Goal: Information Seeking & Learning: Check status

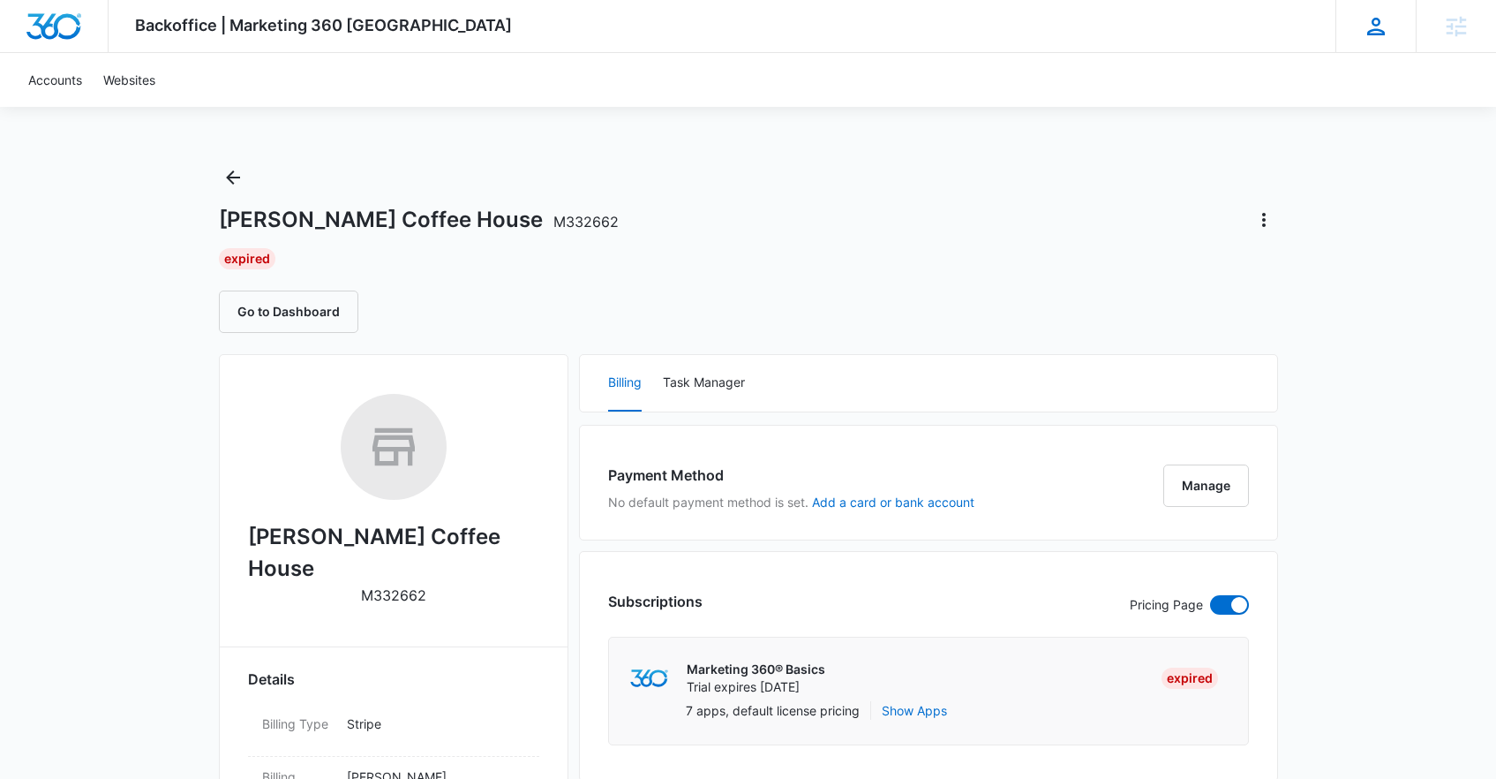
click at [1365, 27] on icon at bounding box center [1376, 26] width 26 height 26
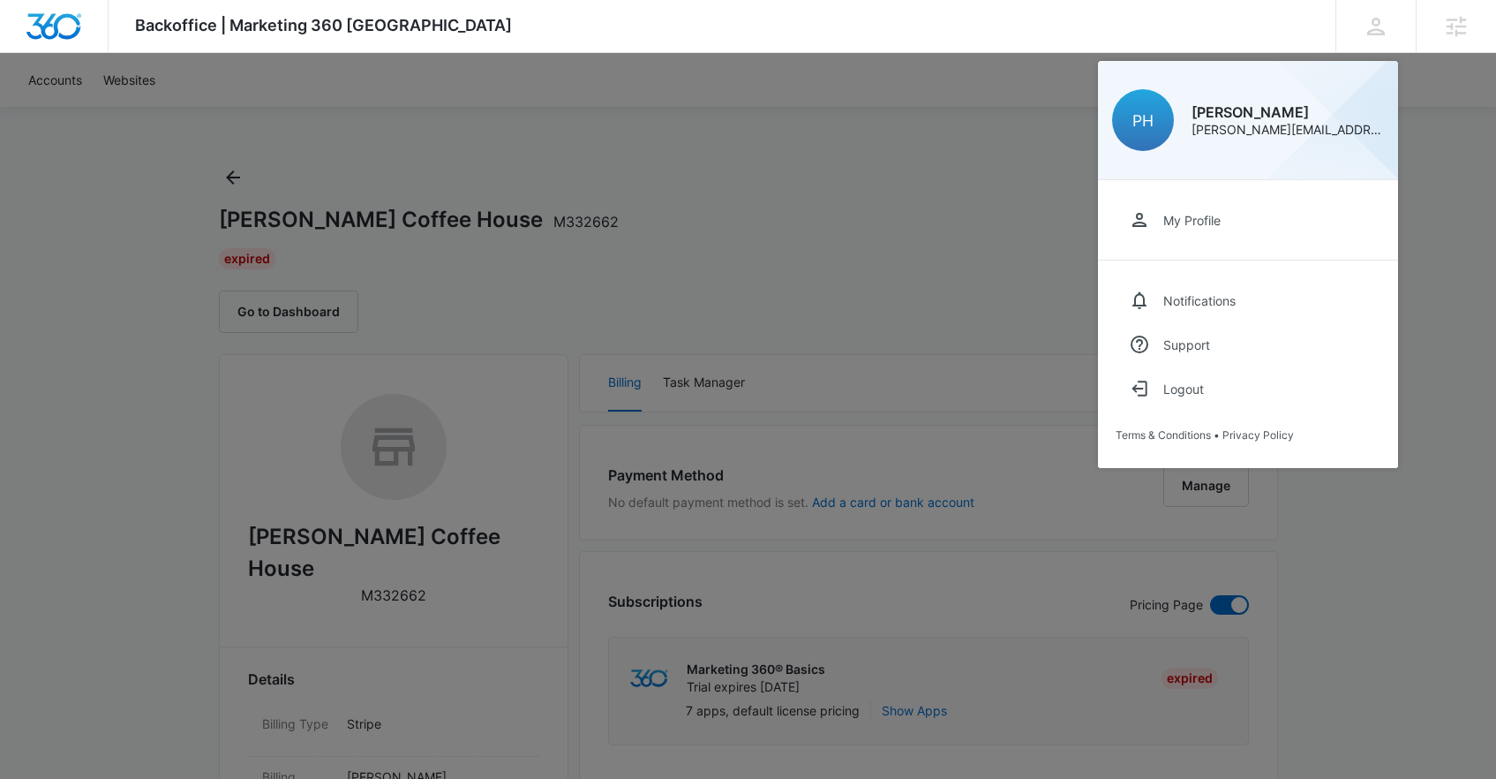
click at [909, 152] on div at bounding box center [748, 389] width 1496 height 779
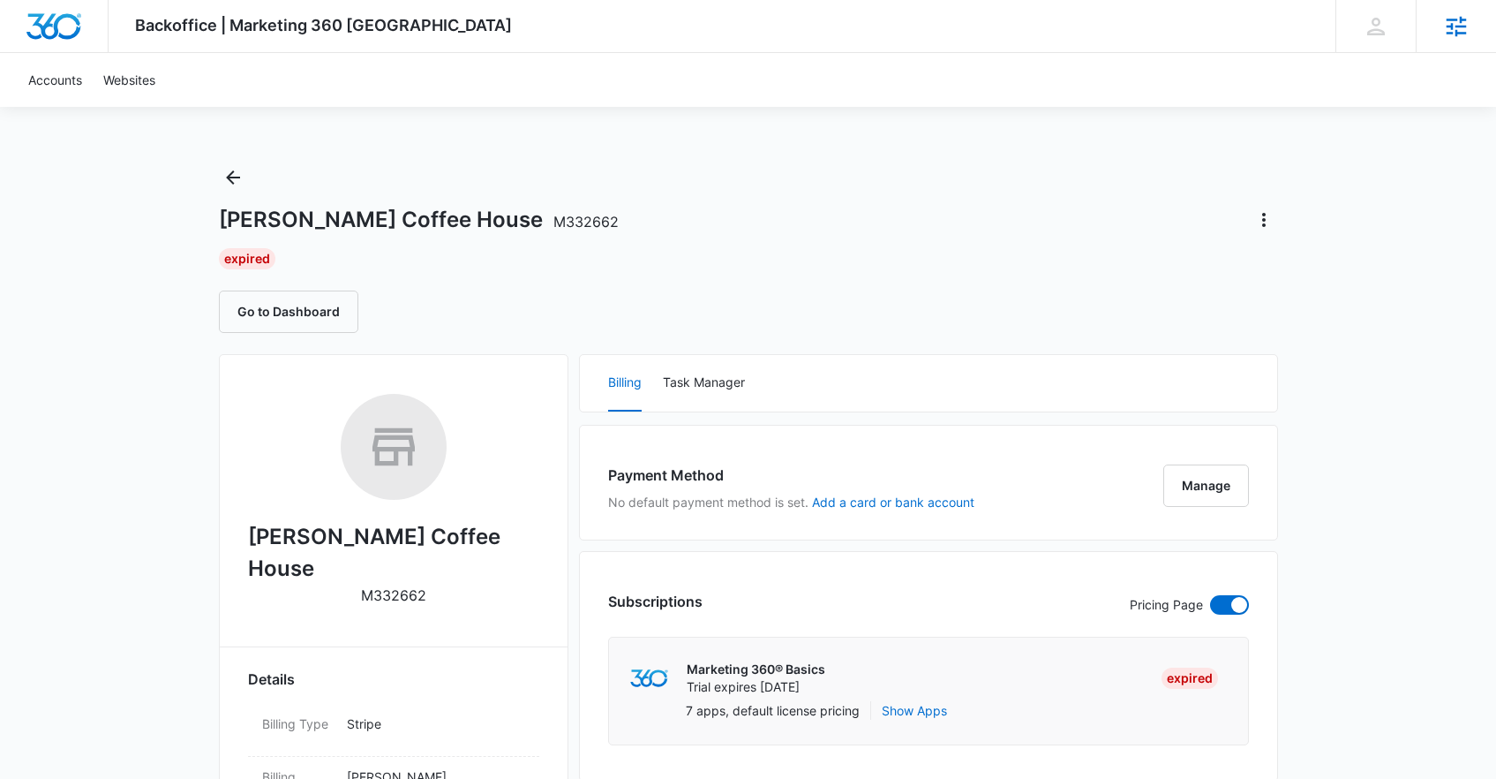
click at [1436, 27] on div "Agencies" at bounding box center [1456, 26] width 80 height 52
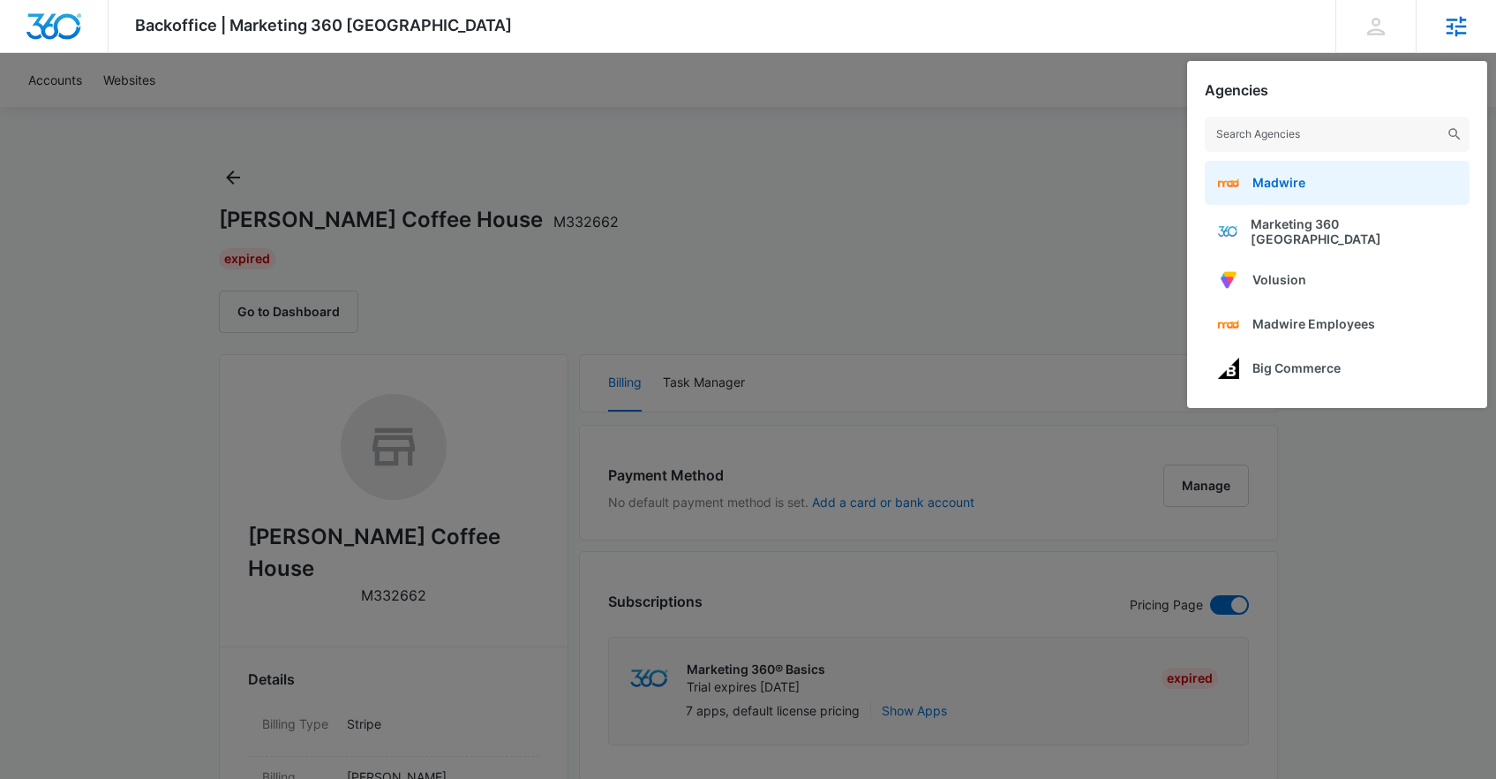
click at [1325, 187] on link "Madwire" at bounding box center [1337, 183] width 265 height 44
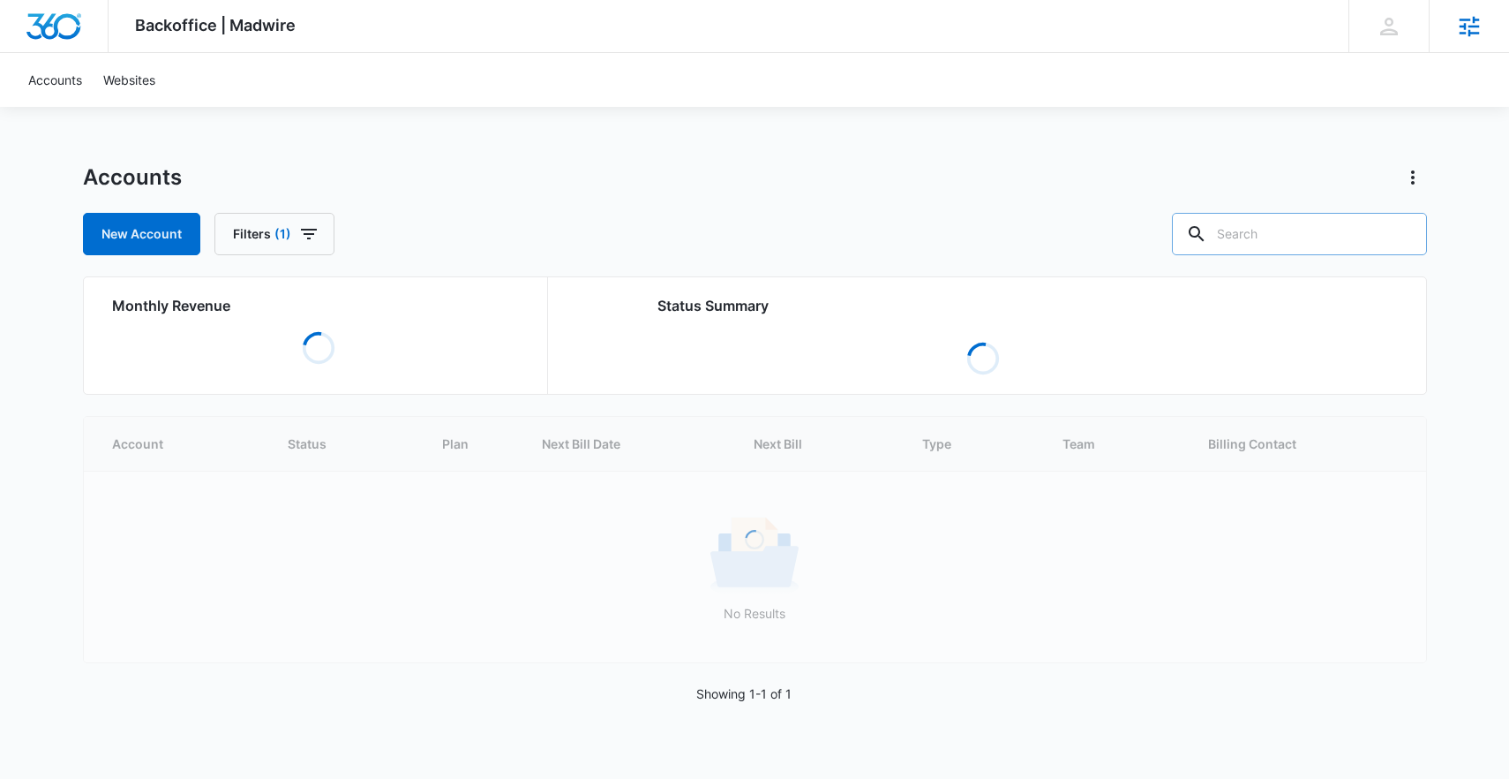
click at [1314, 247] on input "text" at bounding box center [1299, 234] width 255 height 42
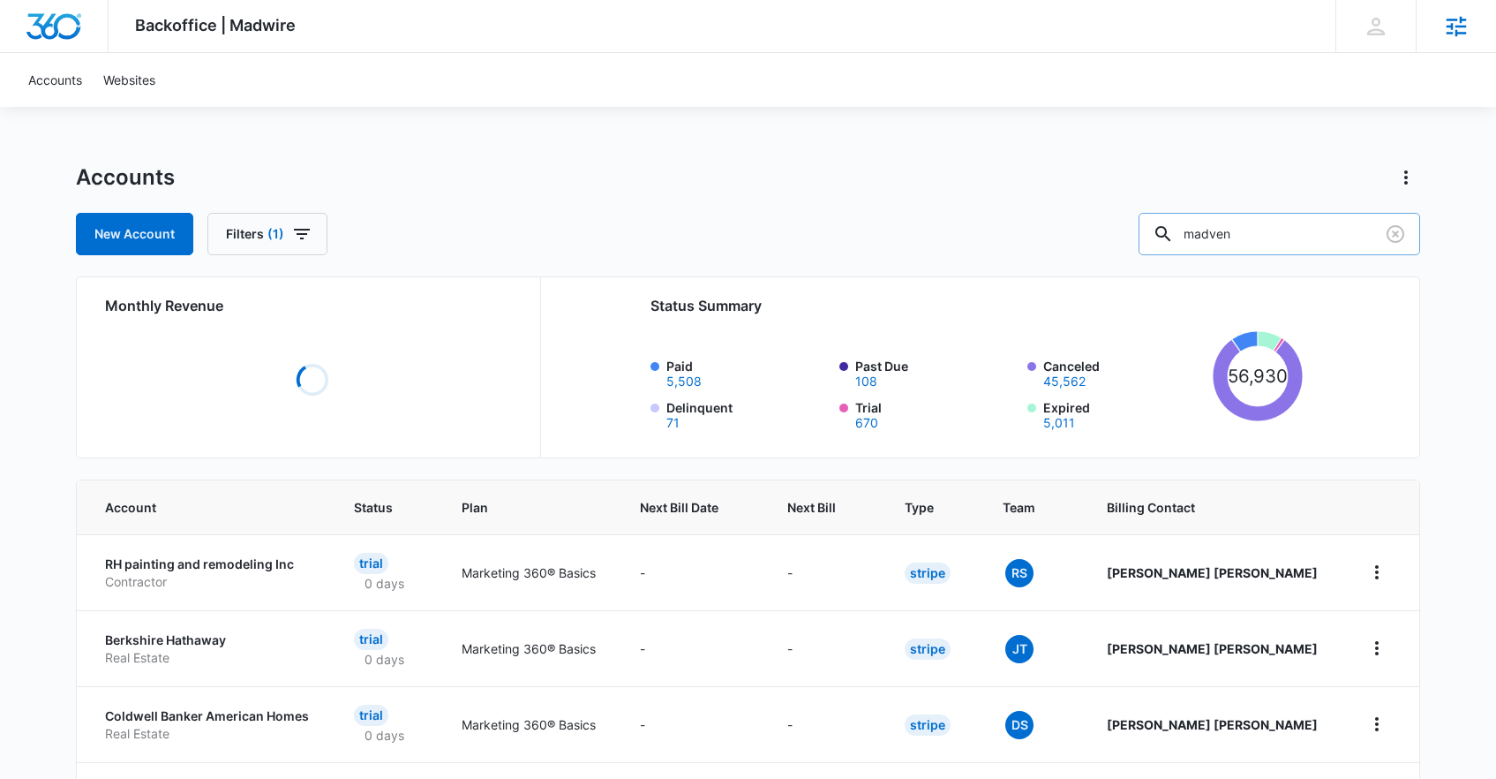
click at [1305, 226] on input "madven" at bounding box center [1280, 234] width 282 height 42
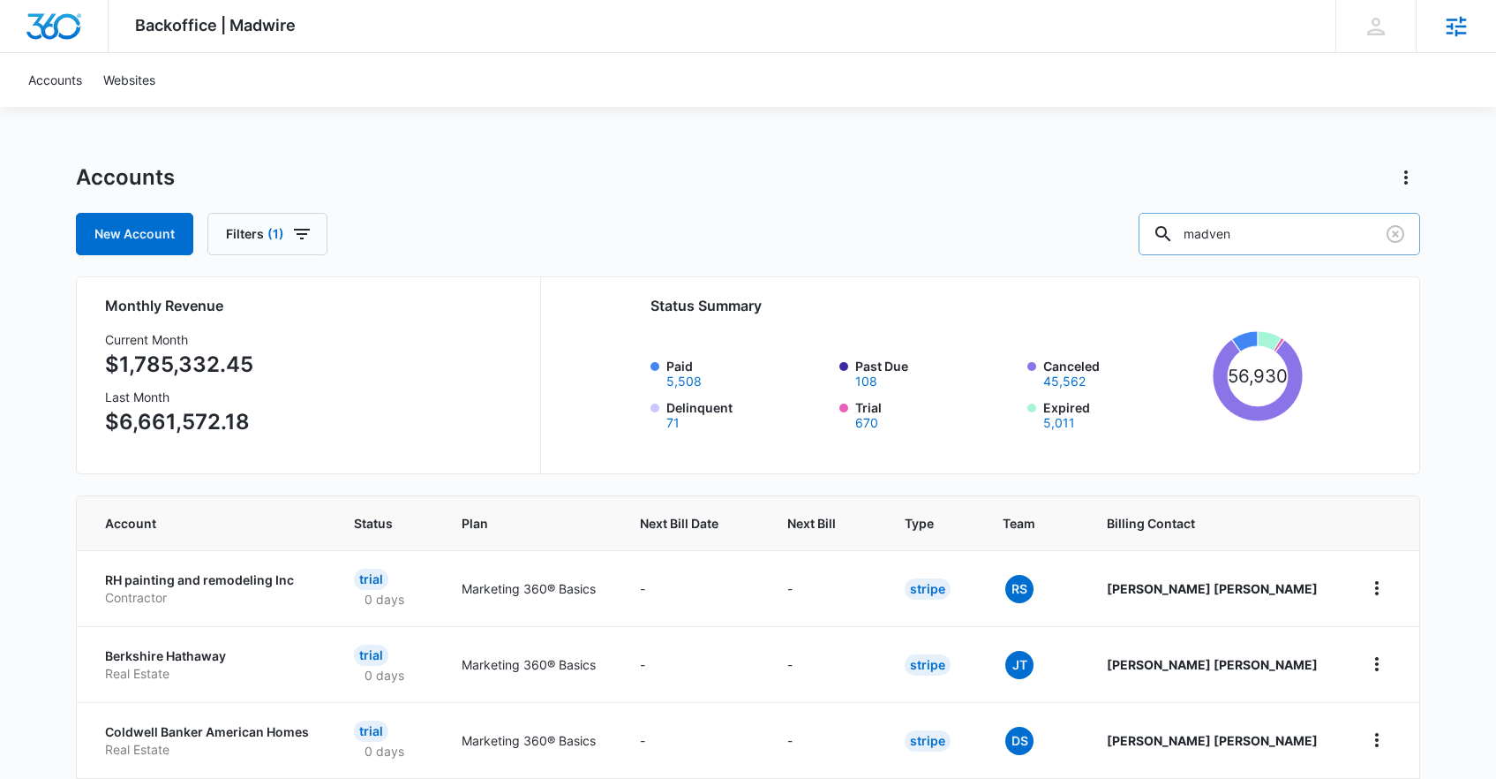
type input "madven"
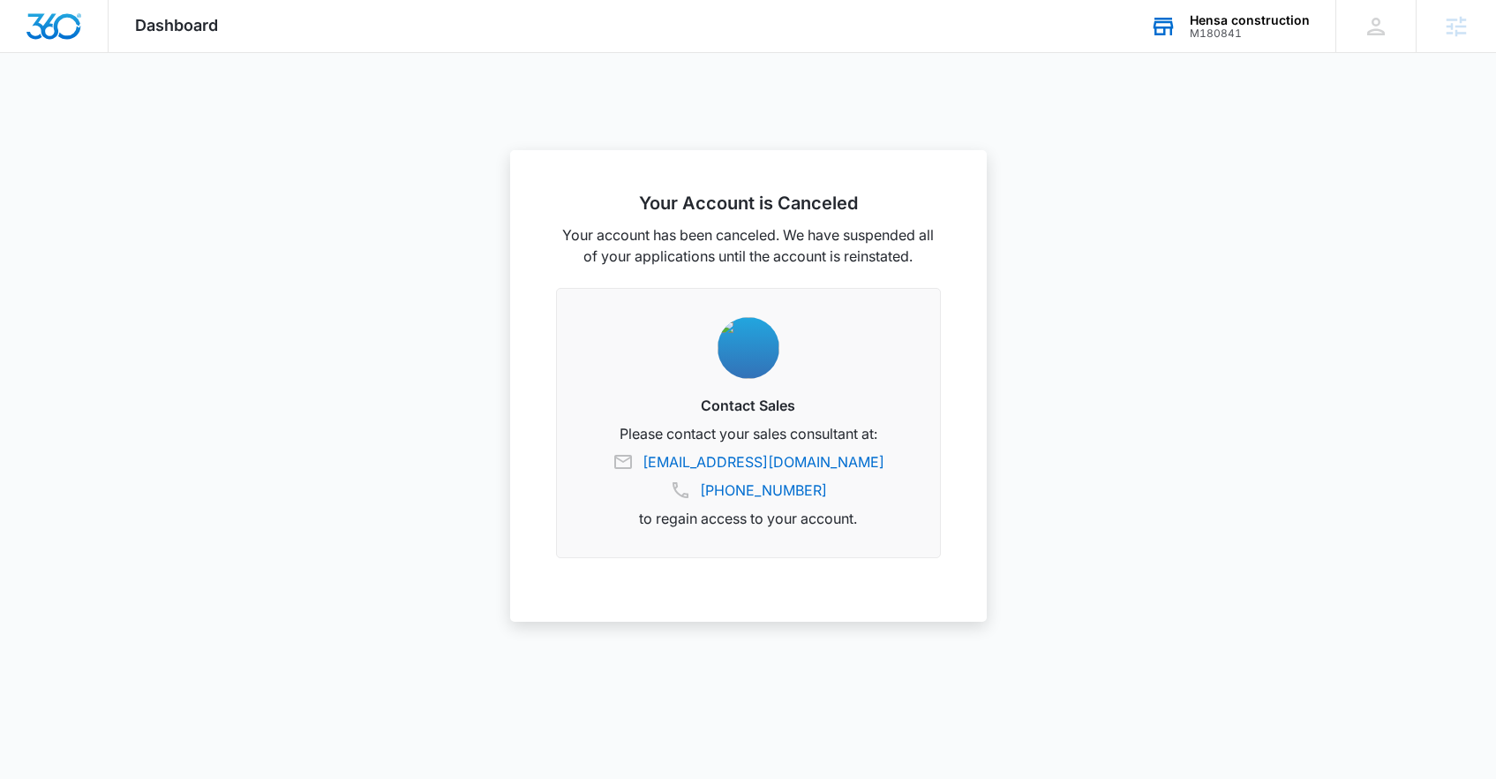
drag, startPoint x: 1207, startPoint y: 24, endPoint x: 1208, endPoint y: 34, distance: 10.7
click at [1206, 24] on div "Hensa construction" at bounding box center [1250, 20] width 120 height 14
click at [1161, 127] on input "text" at bounding box center [1167, 134] width 265 height 35
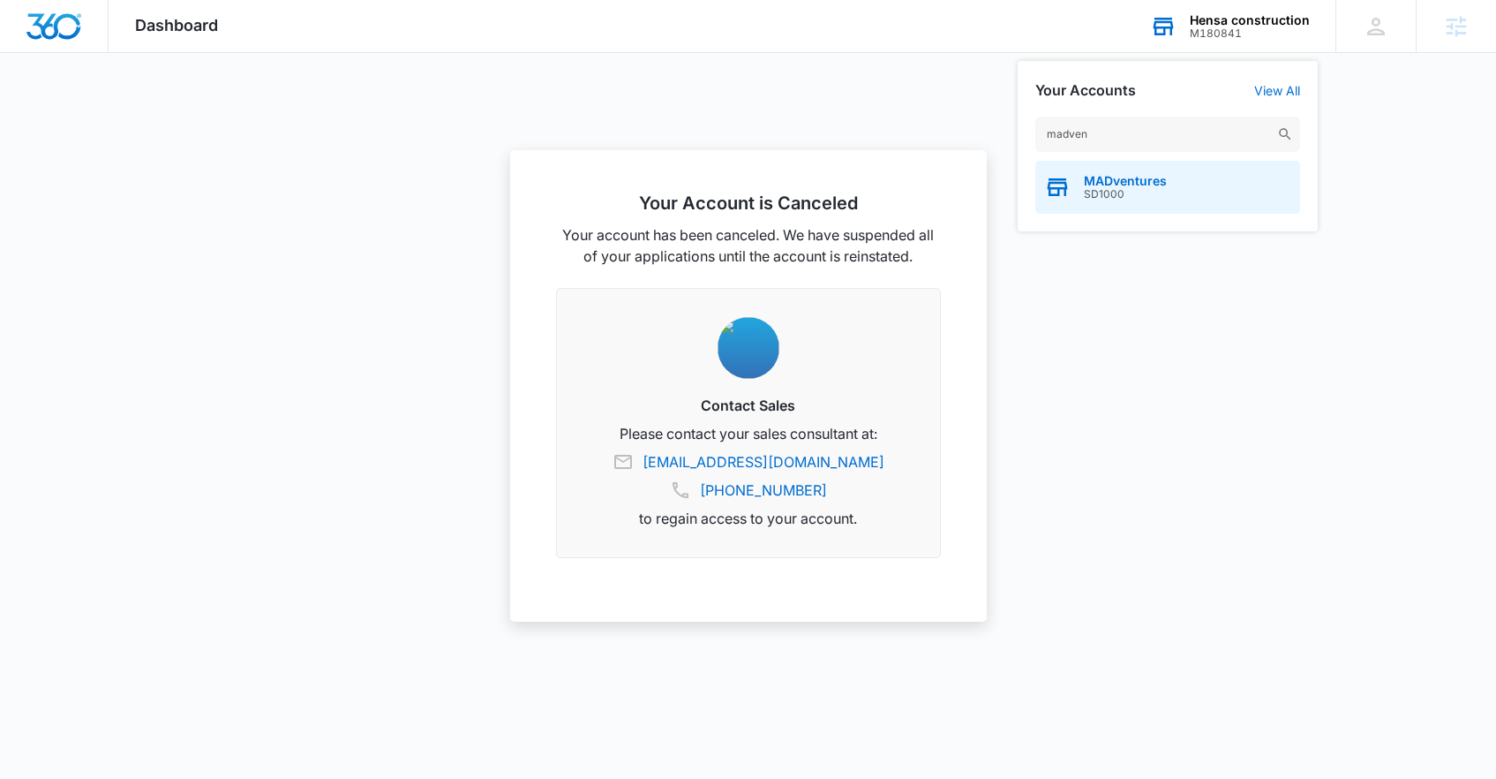
type input "madven"
click at [1157, 182] on span "MADventures" at bounding box center [1125, 181] width 83 height 14
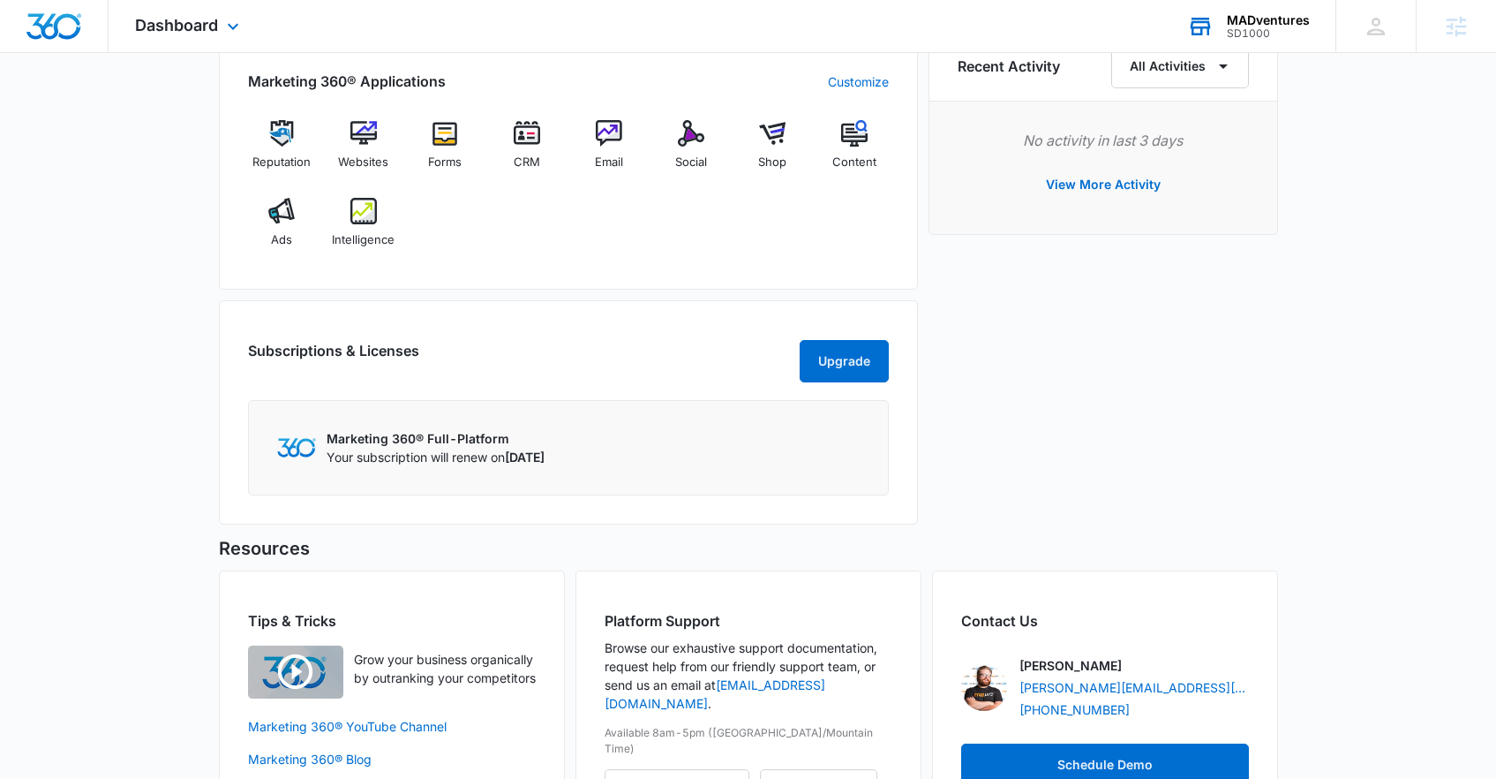
scroll to position [1120, 0]
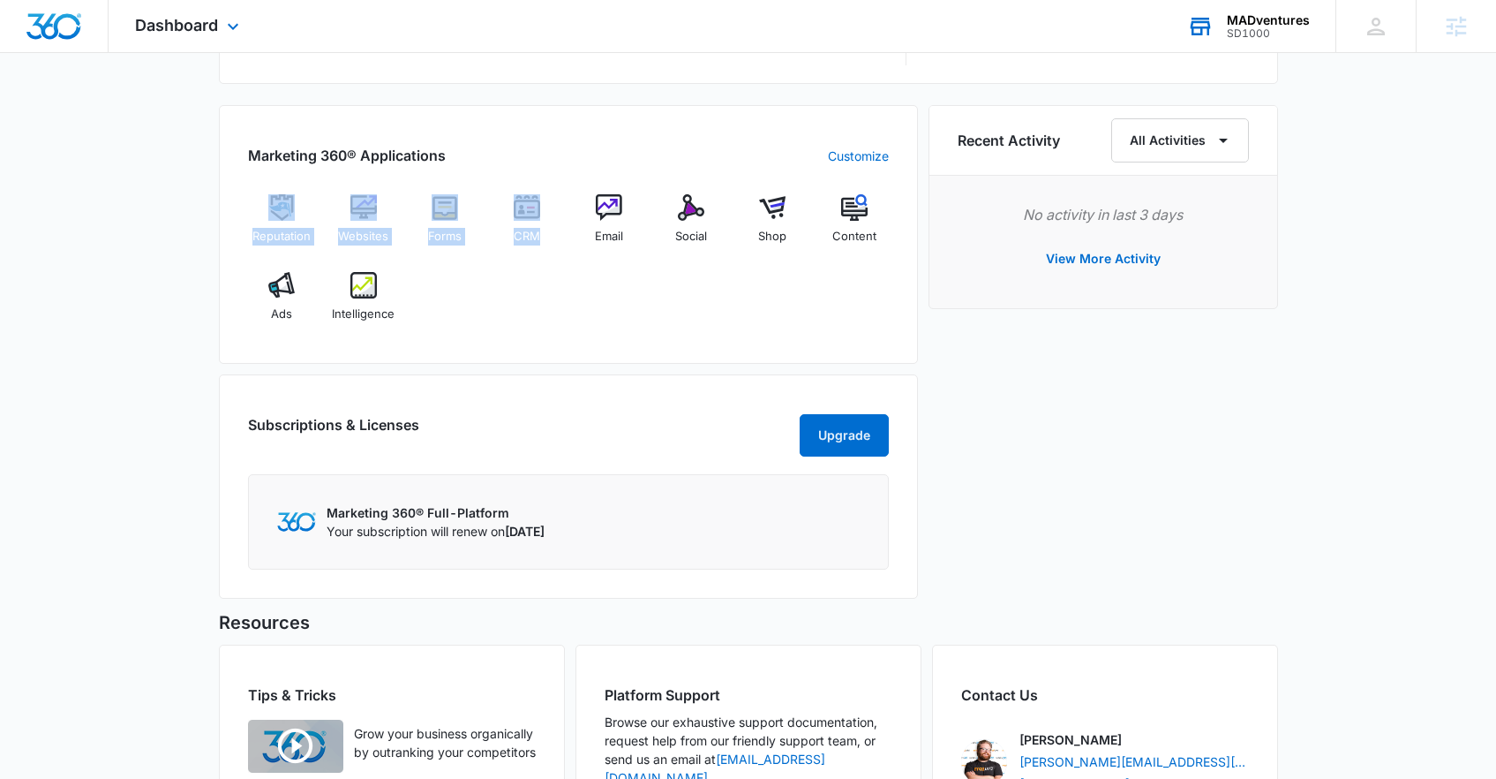
drag, startPoint x: 488, startPoint y: 313, endPoint x: 256, endPoint y: 203, distance: 257.1
click at [256, 203] on div "Reputation Websites Forms CRM Email Social Shop Content Ads Intelligence" at bounding box center [568, 264] width 641 height 140
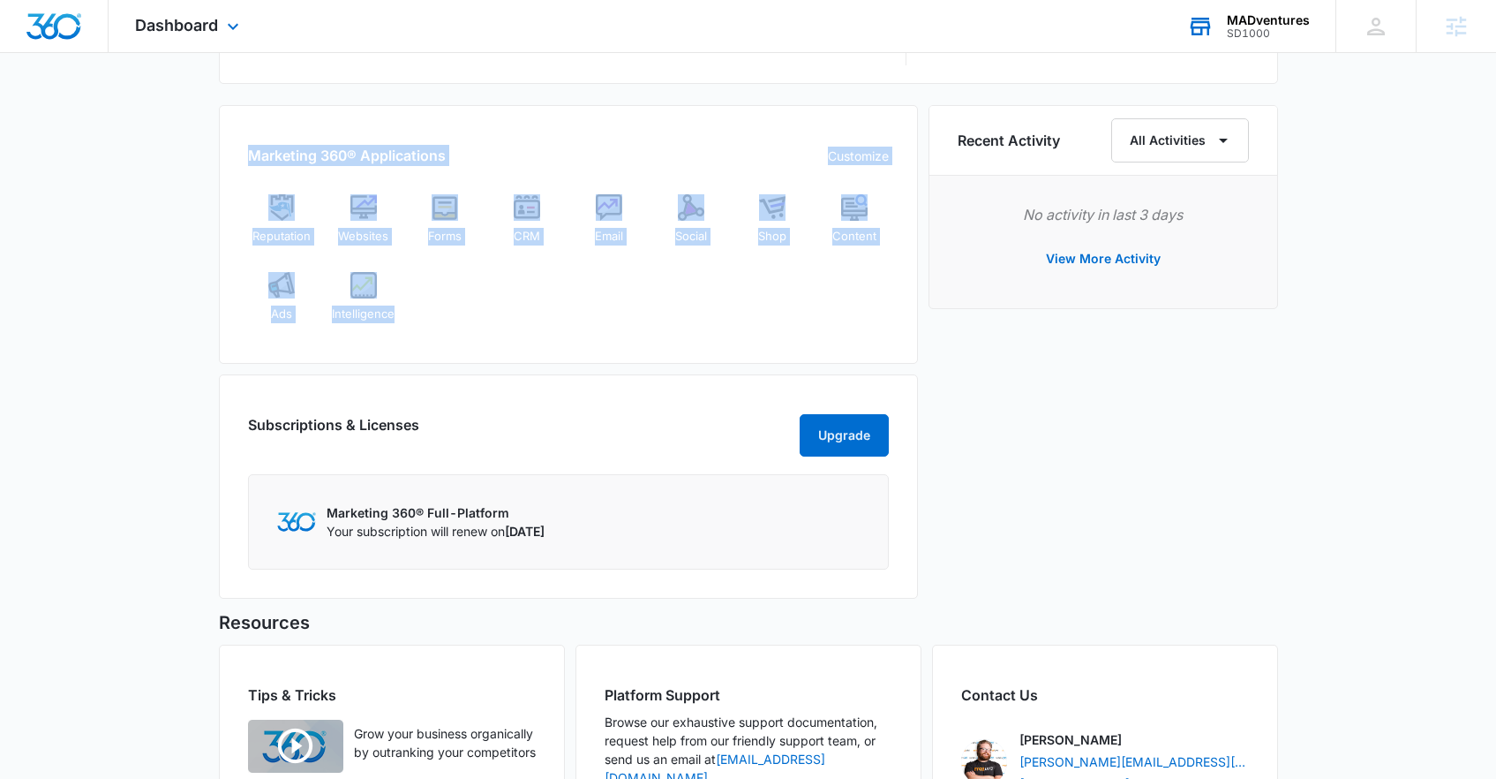
drag, startPoint x: 226, startPoint y: 152, endPoint x: 446, endPoint y: 330, distance: 283.0
click at [446, 330] on div "Marketing 360® Applications Customize Reputation Websites Forms CRM Email Socia…" at bounding box center [568, 234] width 699 height 259
click at [463, 320] on div "Reputation Websites Forms CRM Email Social Shop Content Ads Intelligence" at bounding box center [568, 264] width 641 height 140
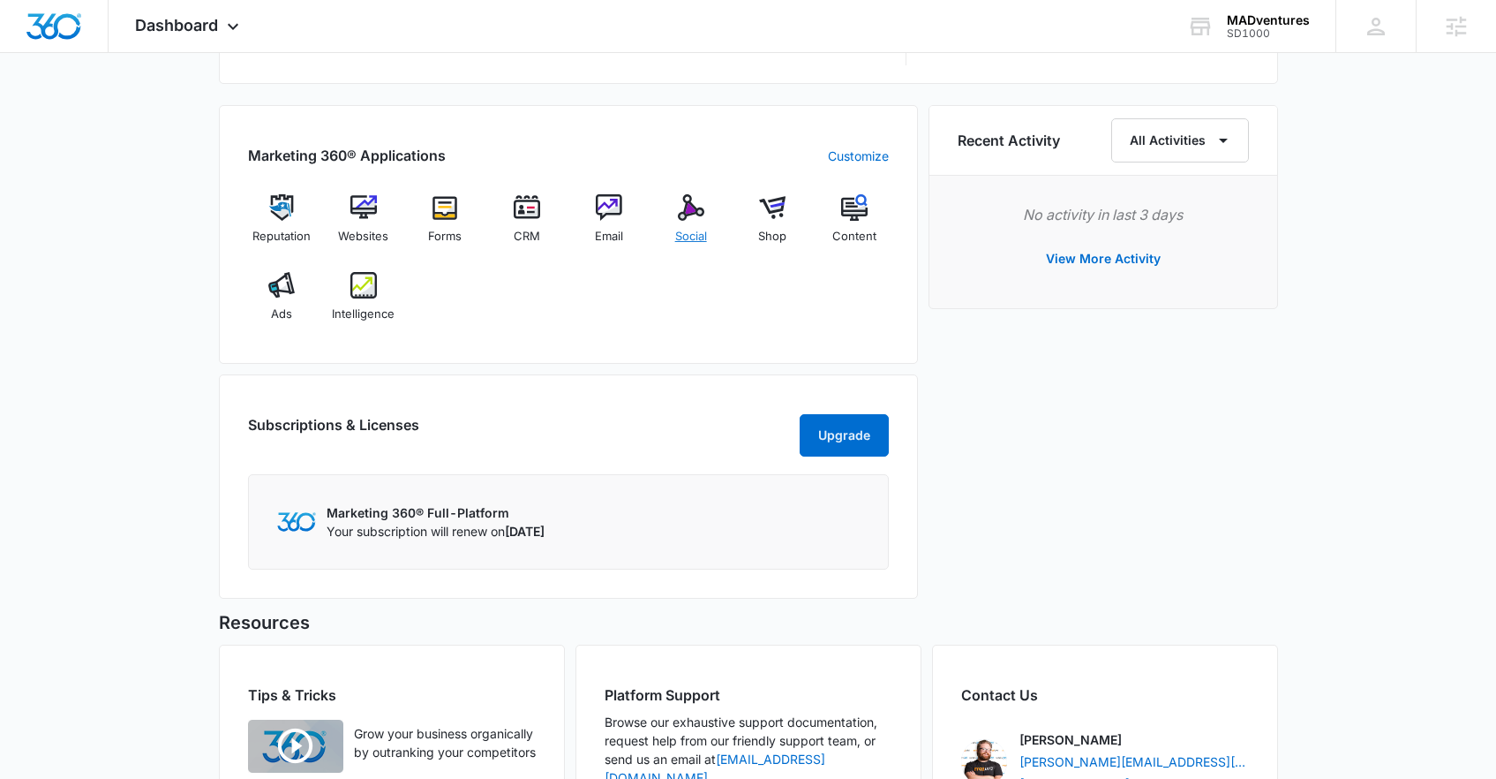
click at [689, 225] on div "Social" at bounding box center [691, 226] width 68 height 64
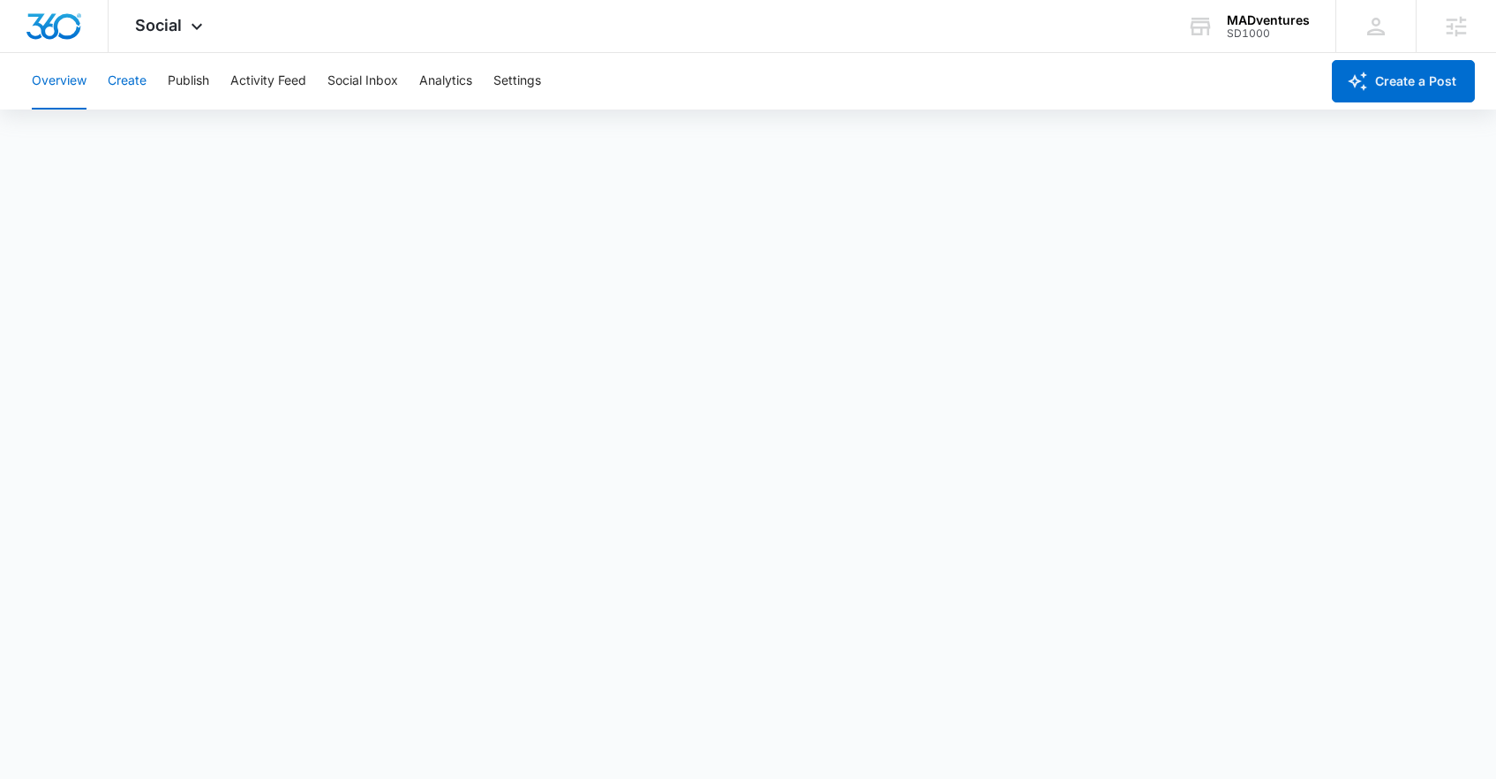
click at [122, 80] on button "Create" at bounding box center [127, 81] width 39 height 56
click at [188, 22] on icon at bounding box center [196, 30] width 21 height 21
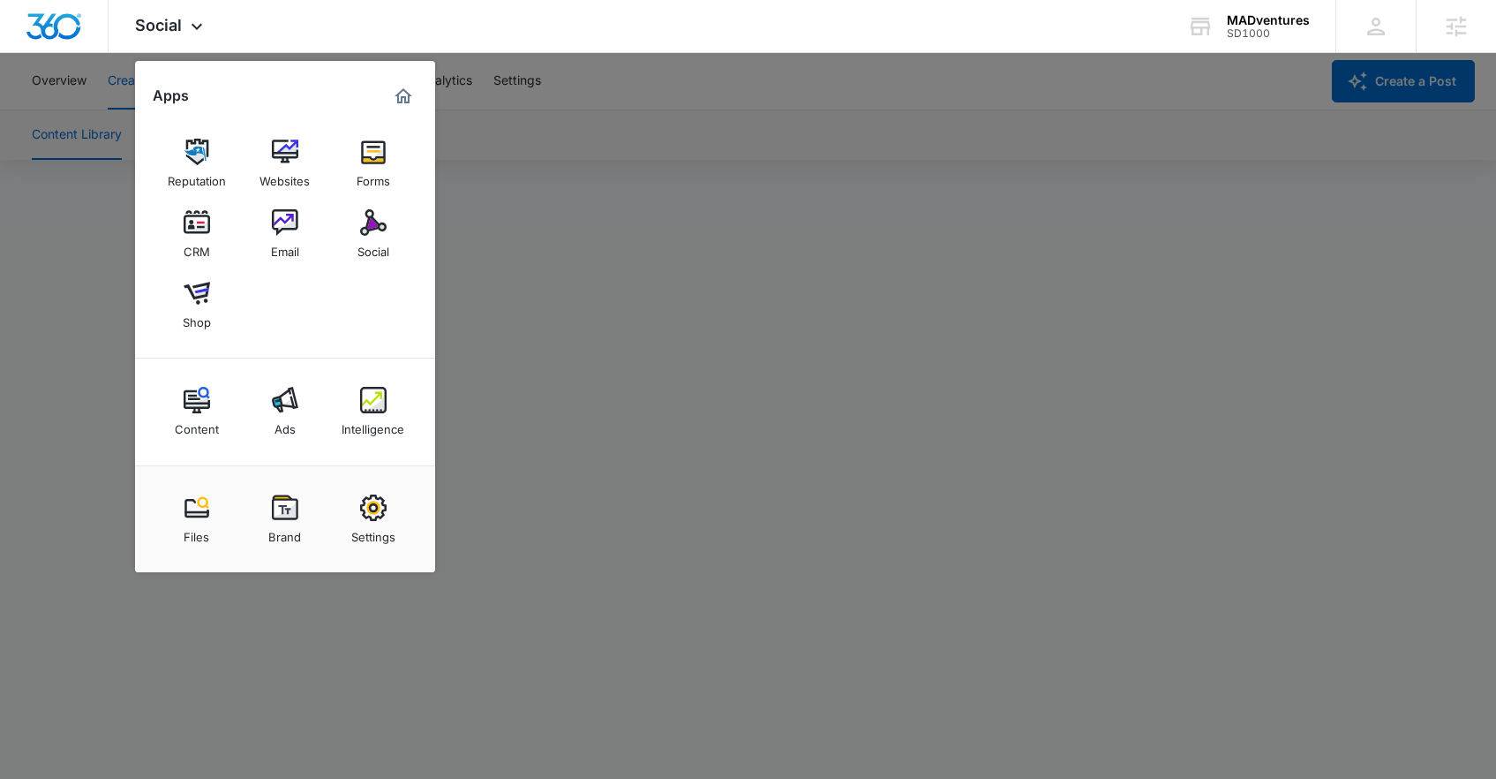
click at [743, 65] on div at bounding box center [748, 389] width 1496 height 779
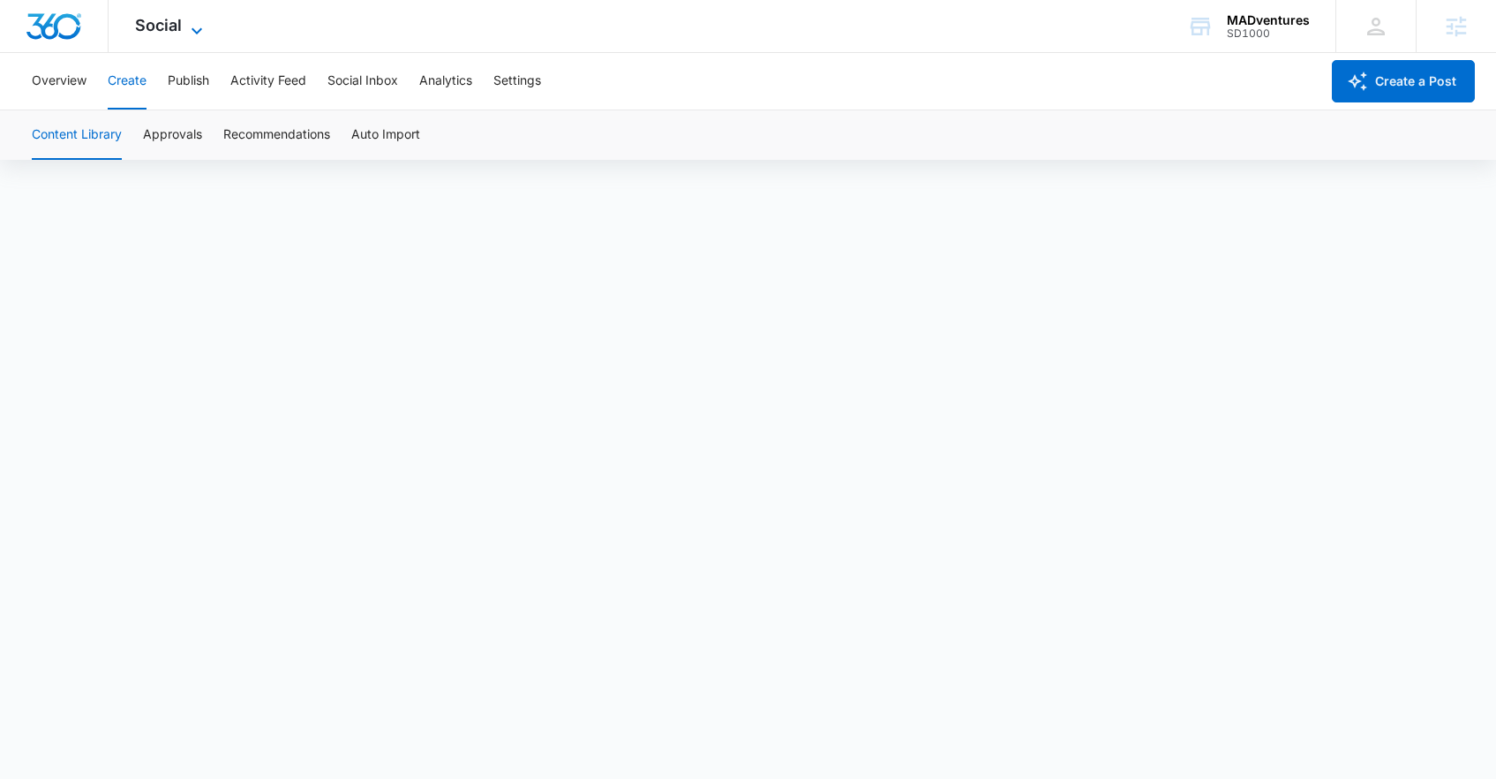
click at [152, 16] on span "Social" at bounding box center [158, 25] width 47 height 19
click at [177, 27] on span "Social" at bounding box center [158, 25] width 47 height 19
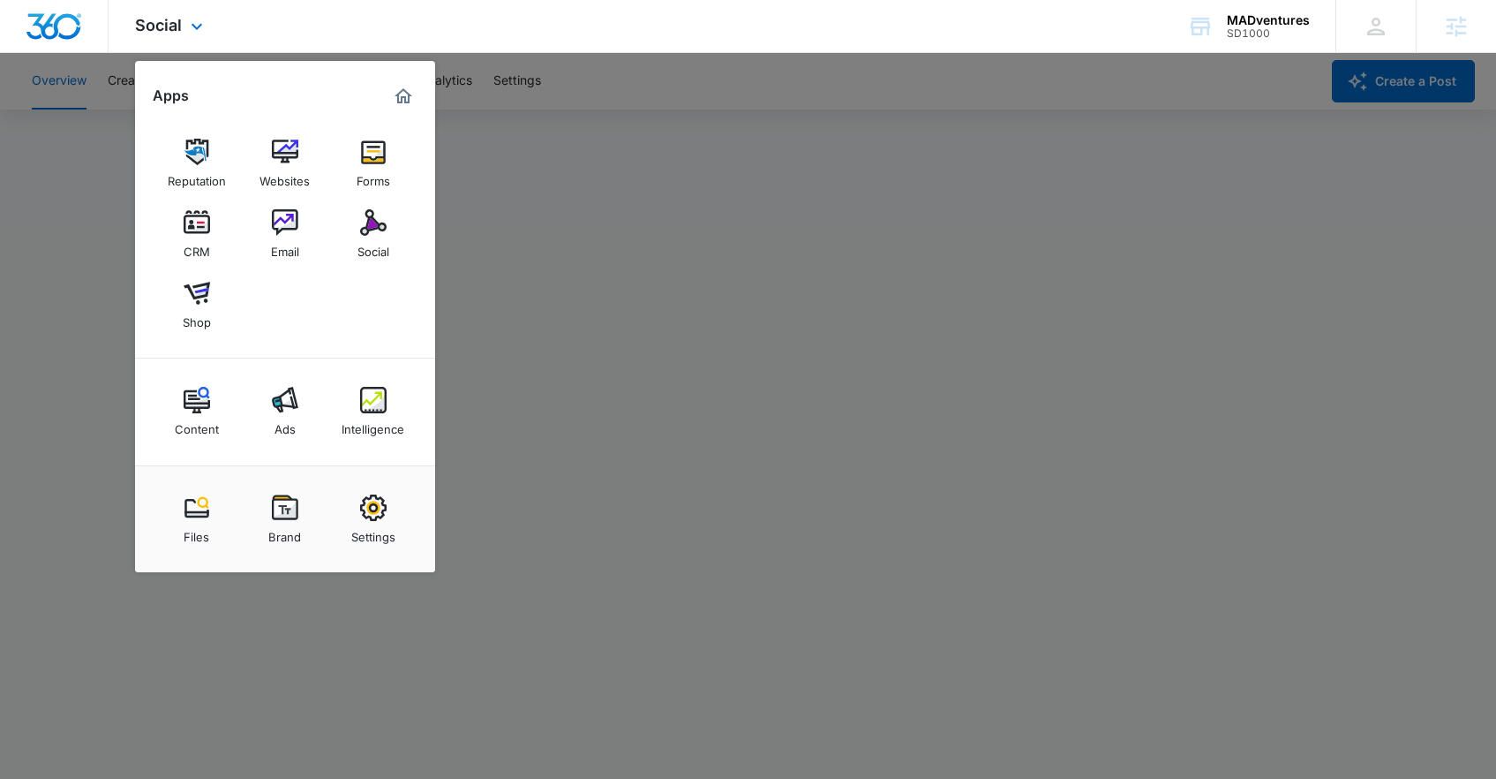
click at [53, 13] on img "Dashboard" at bounding box center [54, 26] width 56 height 26
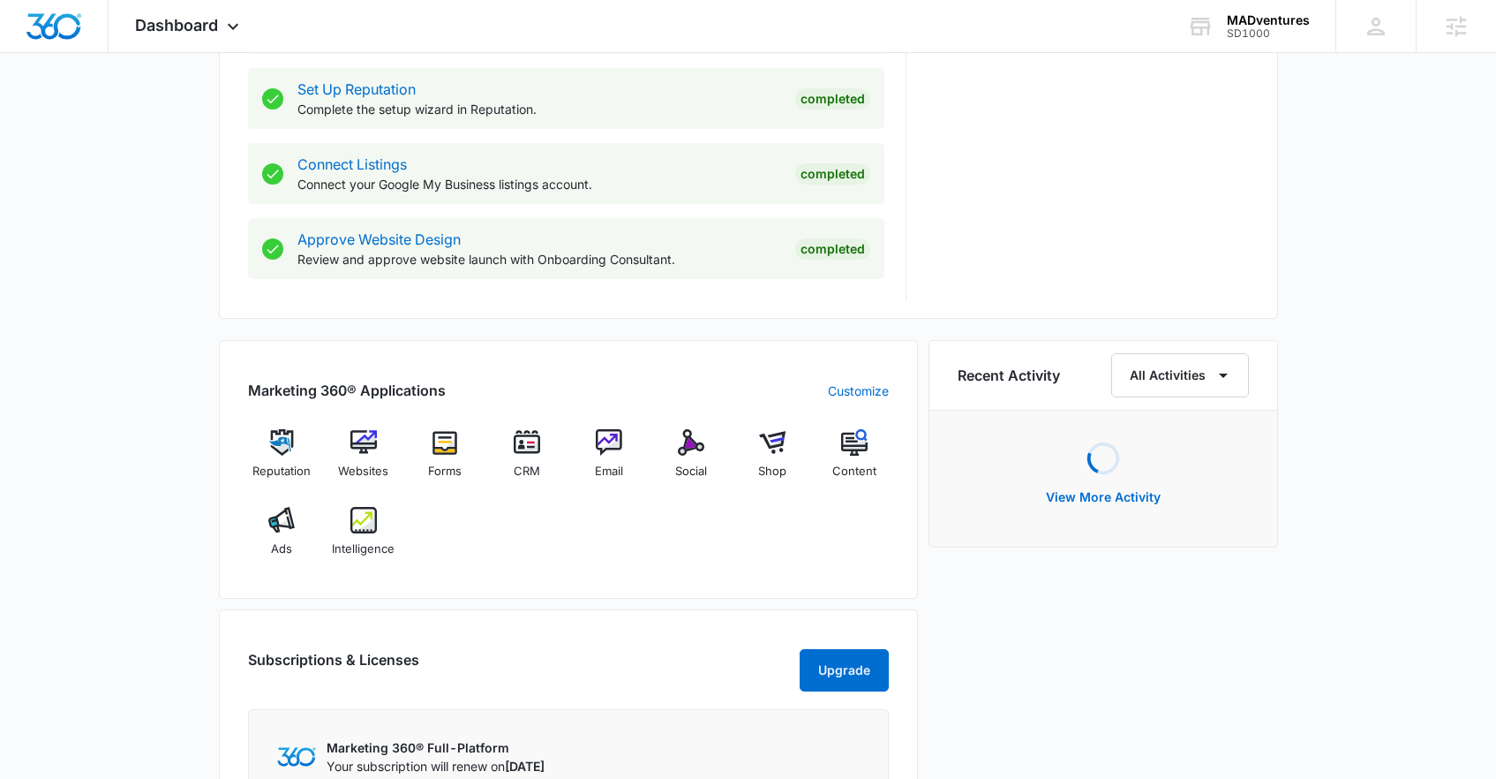
scroll to position [888, 0]
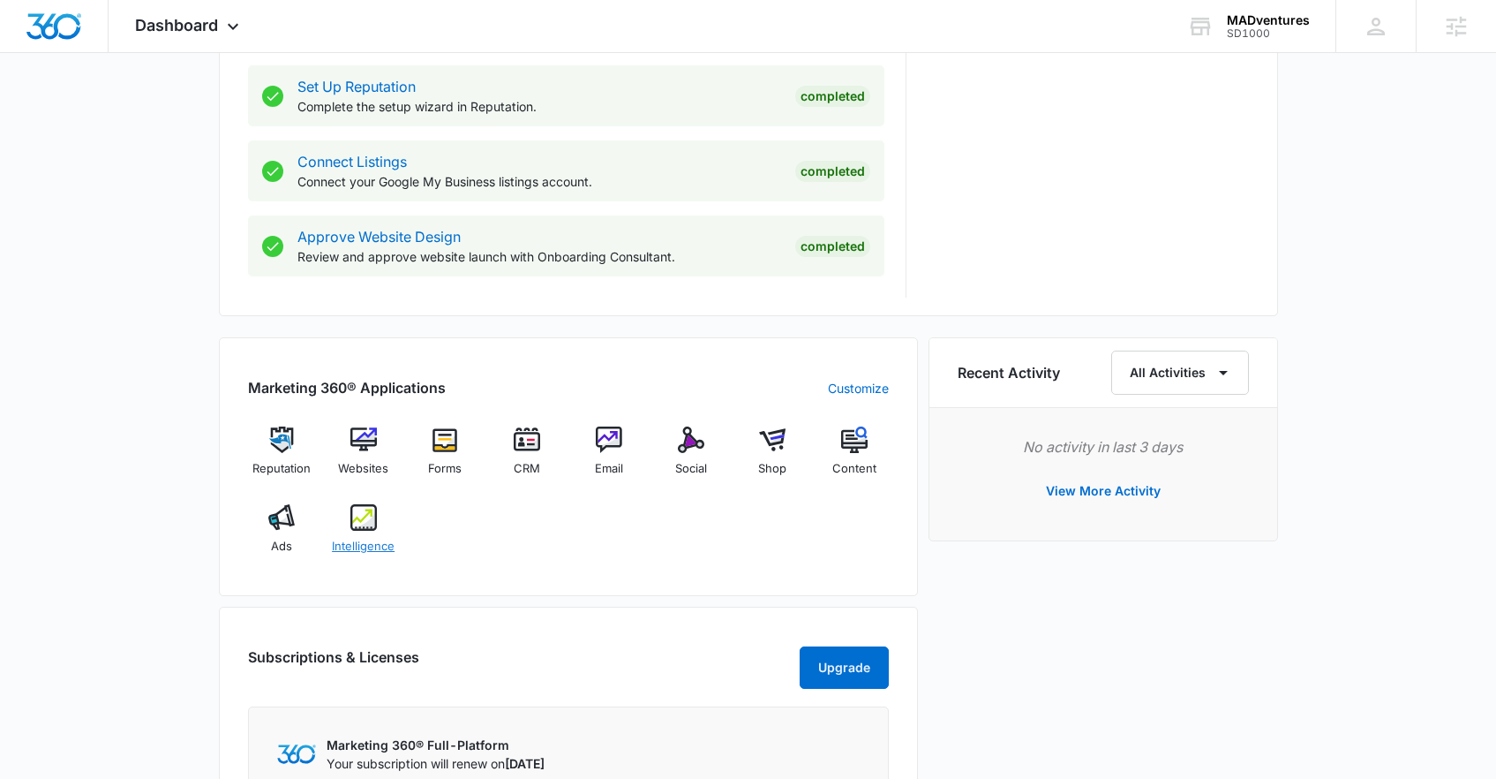
click at [373, 533] on div "Intelligence" at bounding box center [363, 536] width 68 height 64
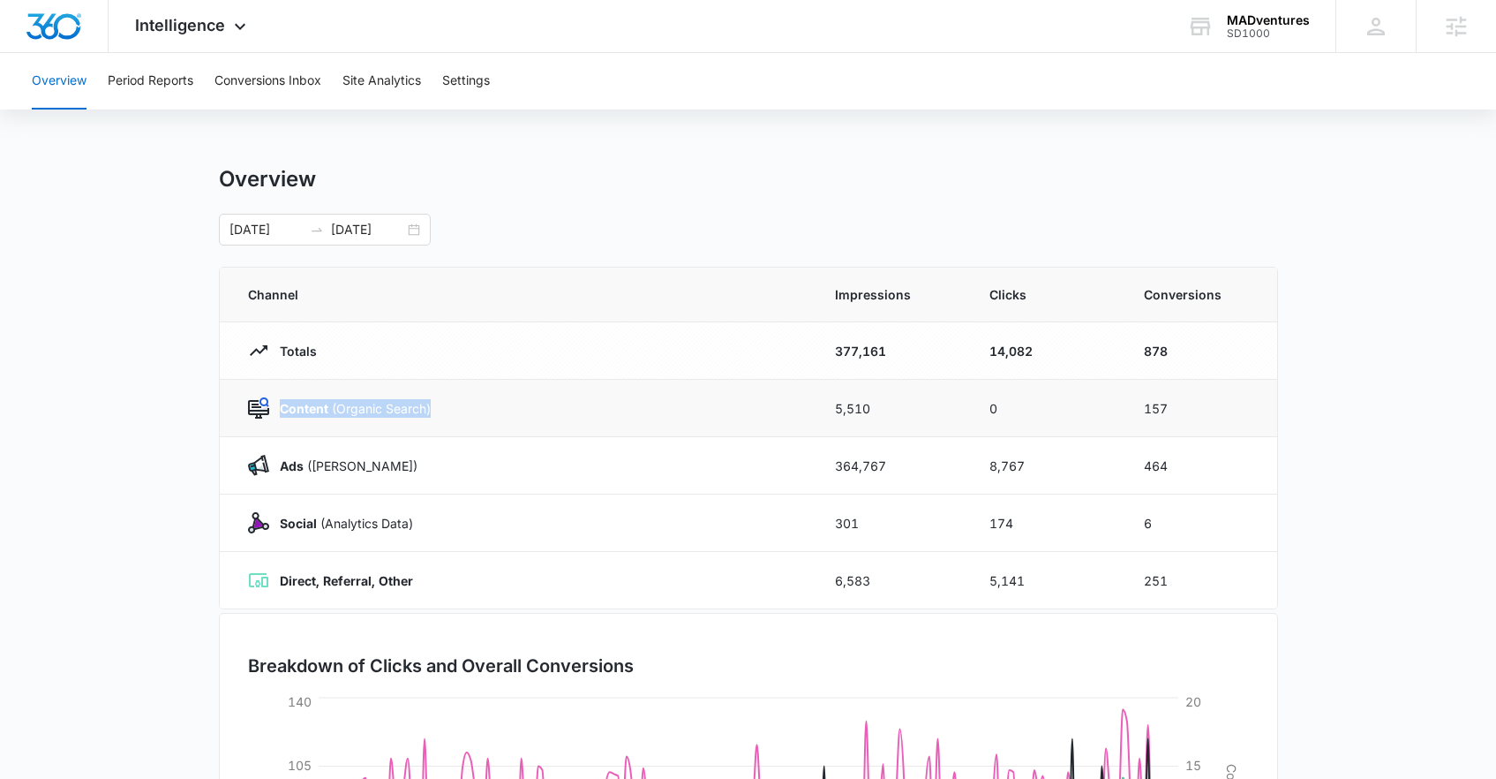
drag, startPoint x: 281, startPoint y: 404, endPoint x: 438, endPoint y: 411, distance: 157.3
click at [438, 411] on div "Content (Organic Search)" at bounding box center [520, 407] width 545 height 21
drag, startPoint x: 832, startPoint y: 293, endPoint x: 928, endPoint y: 294, distance: 95.3
click at [928, 294] on th "Impressions" at bounding box center [891, 294] width 154 height 55
drag, startPoint x: 971, startPoint y: 291, endPoint x: 1036, endPoint y: 292, distance: 65.3
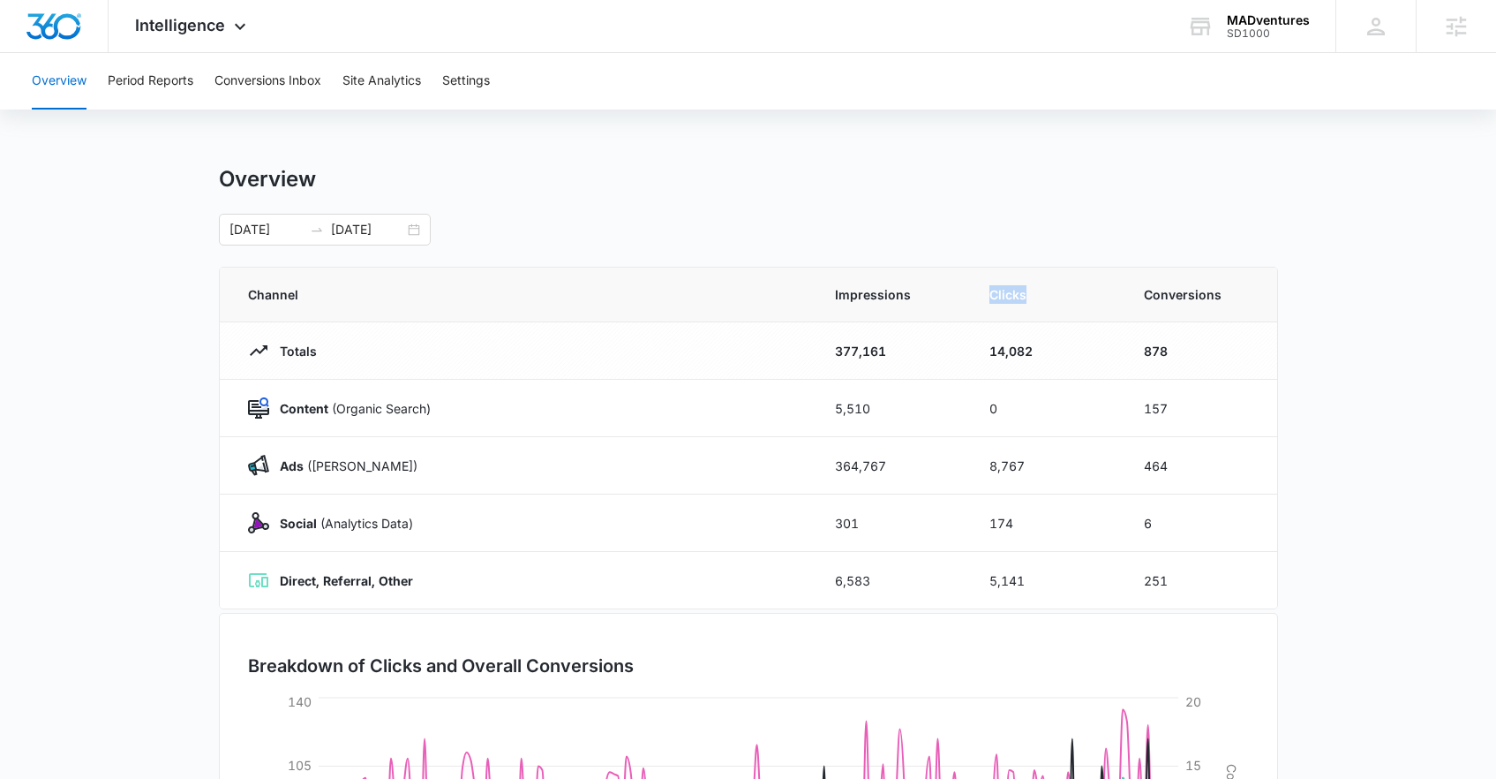
click at [1035, 292] on th "Clicks" at bounding box center [1045, 294] width 154 height 55
drag, startPoint x: 1149, startPoint y: 292, endPoint x: 1227, endPoint y: 301, distance: 78.2
click at [1227, 301] on th "Conversions" at bounding box center [1200, 294] width 154 height 55
drag, startPoint x: 461, startPoint y: 404, endPoint x: 268, endPoint y: 410, distance: 192.5
click at [268, 410] on div "Content (Organic Search)" at bounding box center [520, 407] width 545 height 21
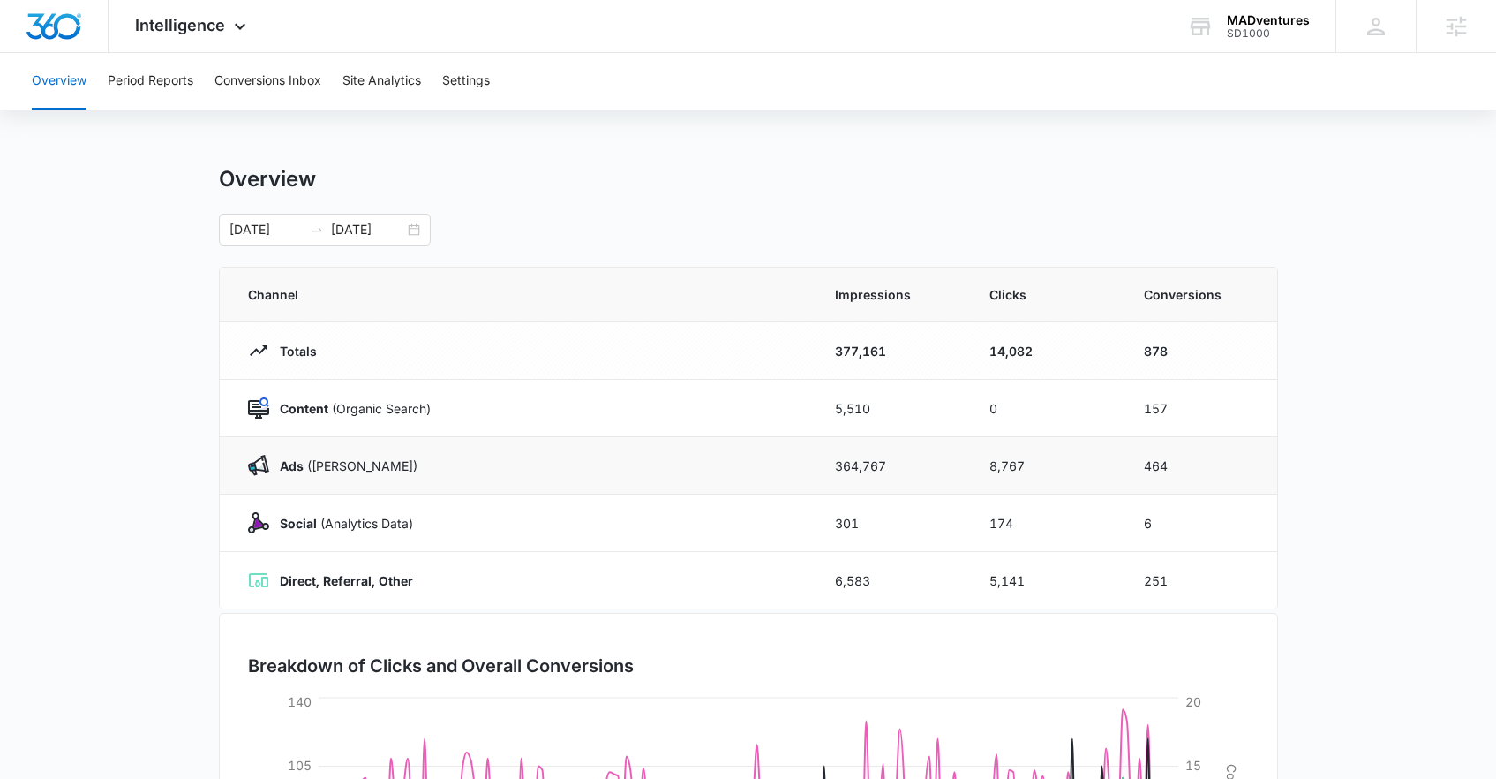
drag, startPoint x: 399, startPoint y: 481, endPoint x: 278, endPoint y: 476, distance: 121.1
click at [279, 477] on td "Ads ([PERSON_NAME])" at bounding box center [517, 465] width 594 height 57
click at [275, 473] on td "Ads (Ad Campaigns)" at bounding box center [517, 465] width 594 height 57
drag, startPoint x: 434, startPoint y: 523, endPoint x: 267, endPoint y: 513, distance: 168.0
click at [267, 513] on div "Social (Analytics Data)" at bounding box center [520, 522] width 545 height 21
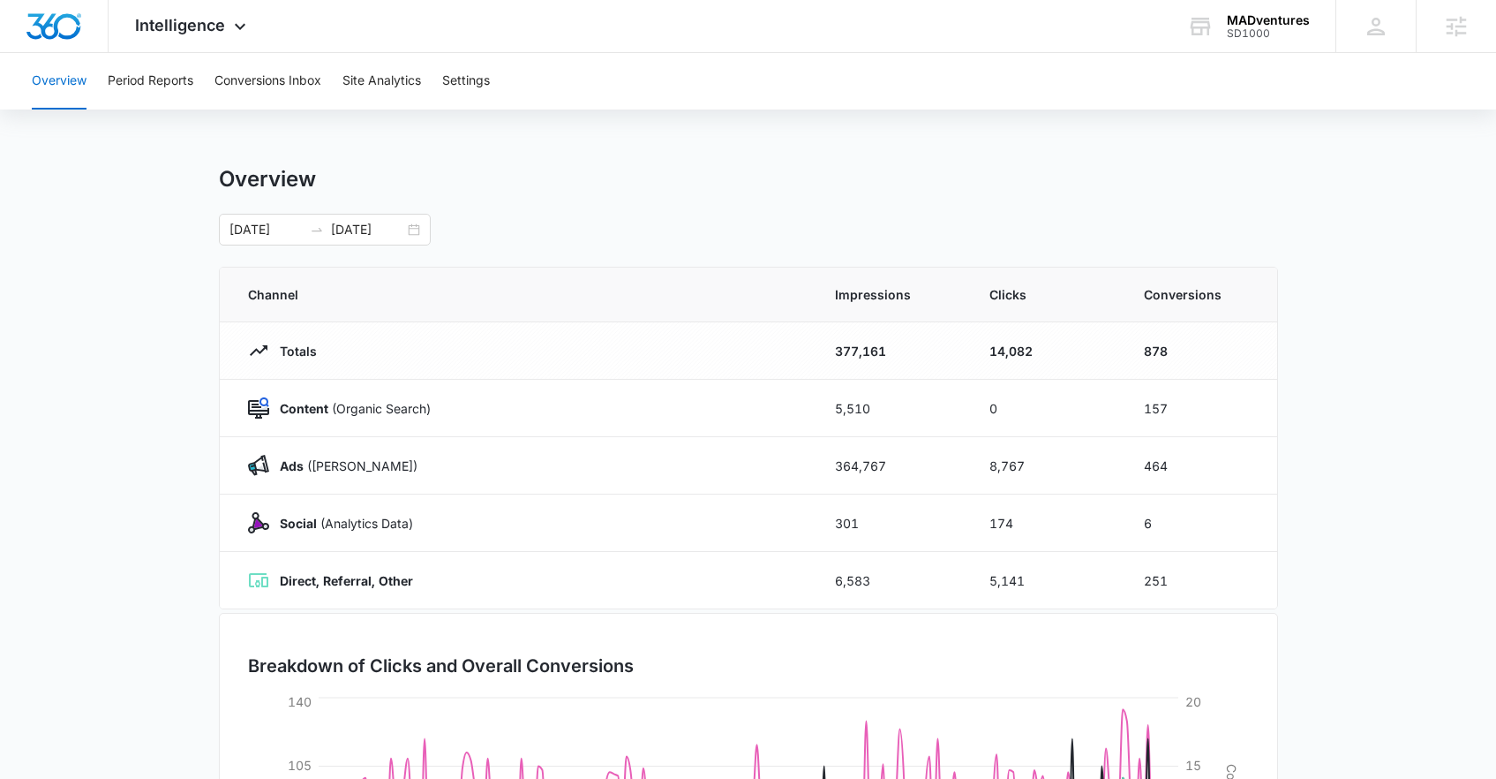
click at [109, 490] on main "Overview 01/01/2024 07/15/2024 Channel Impressions Clicks Conversions Totals 37…" at bounding box center [748, 629] width 1496 height 927
click at [283, 83] on button "Conversions Inbox" at bounding box center [268, 81] width 107 height 56
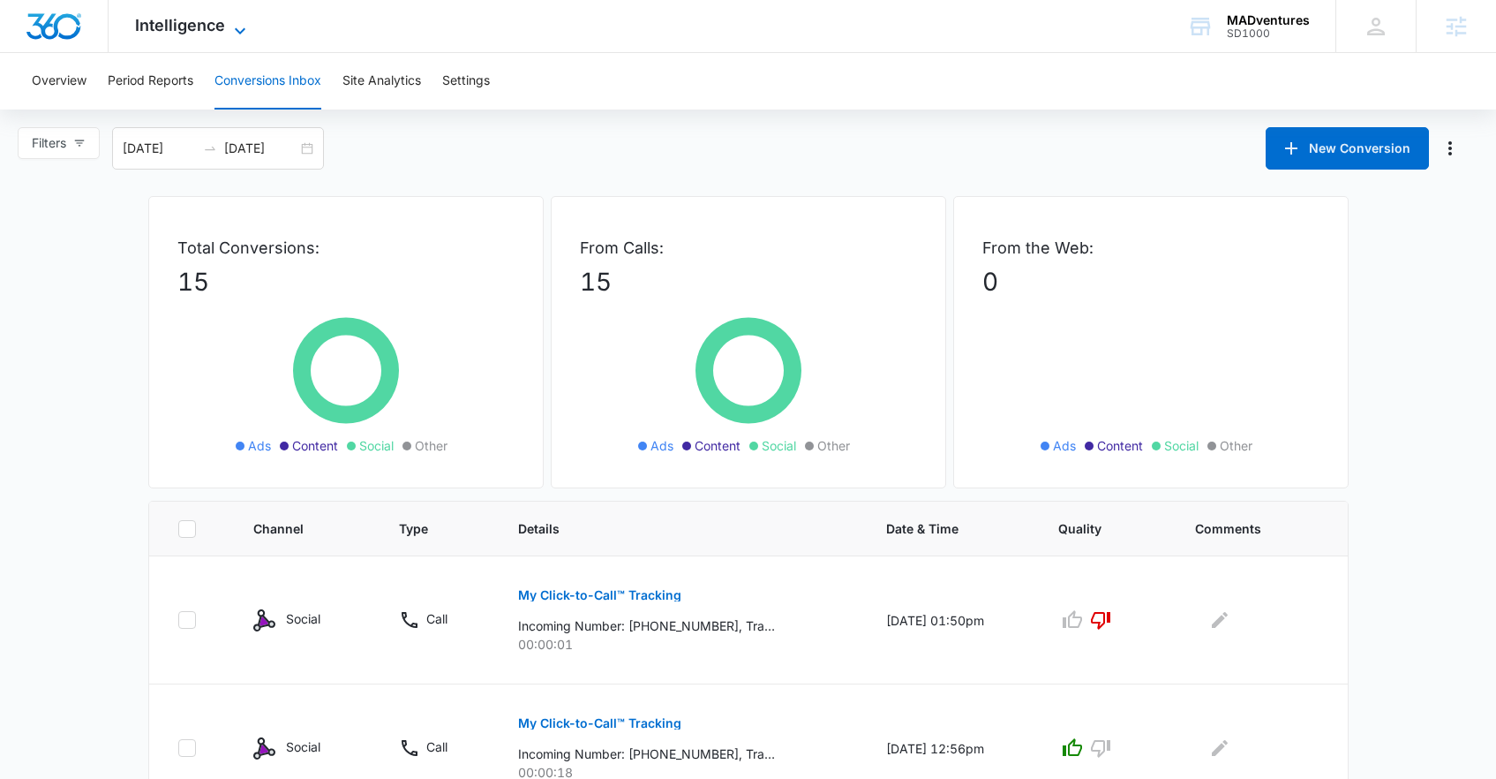
click at [239, 31] on icon at bounding box center [240, 30] width 11 height 6
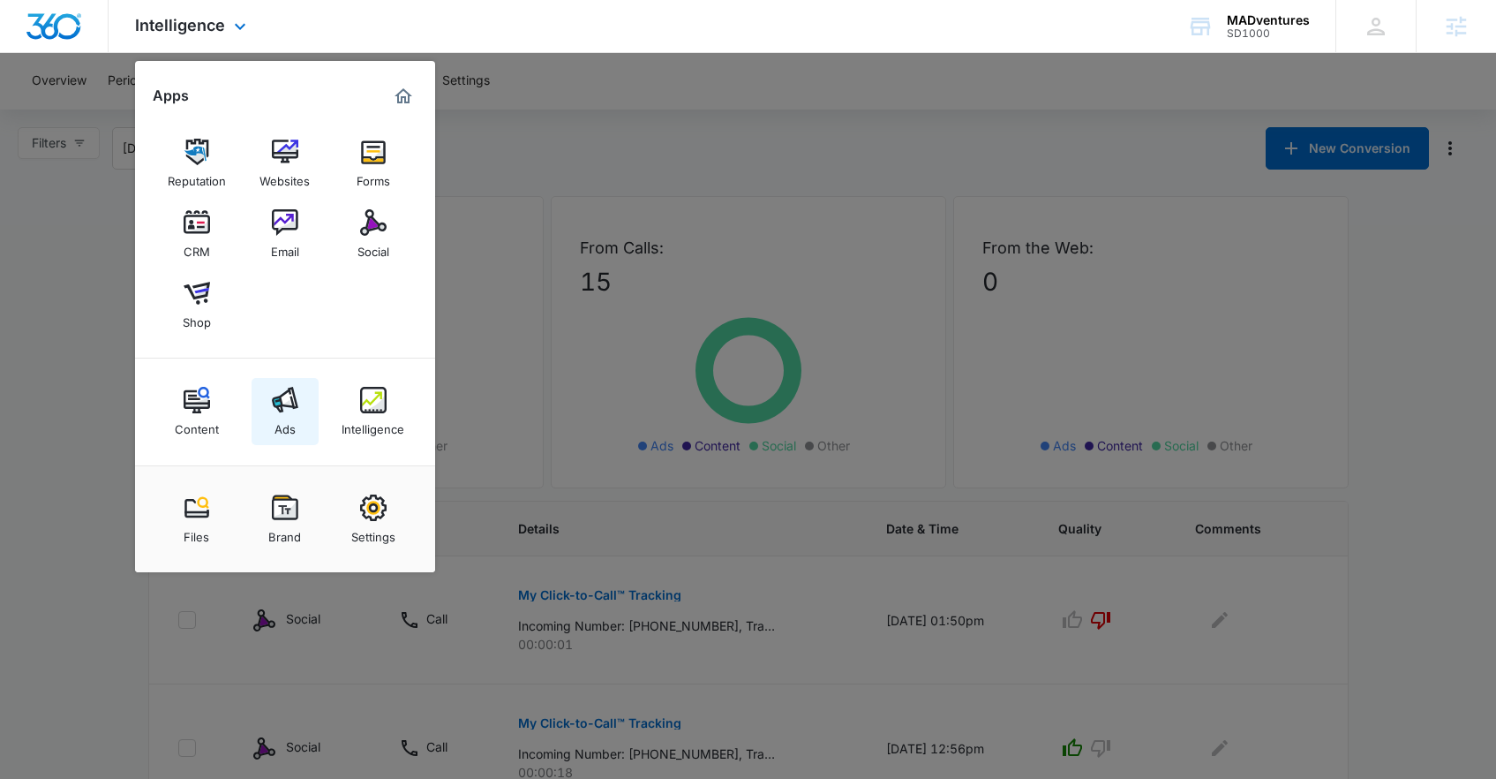
click at [282, 418] on div "Ads" at bounding box center [285, 424] width 21 height 23
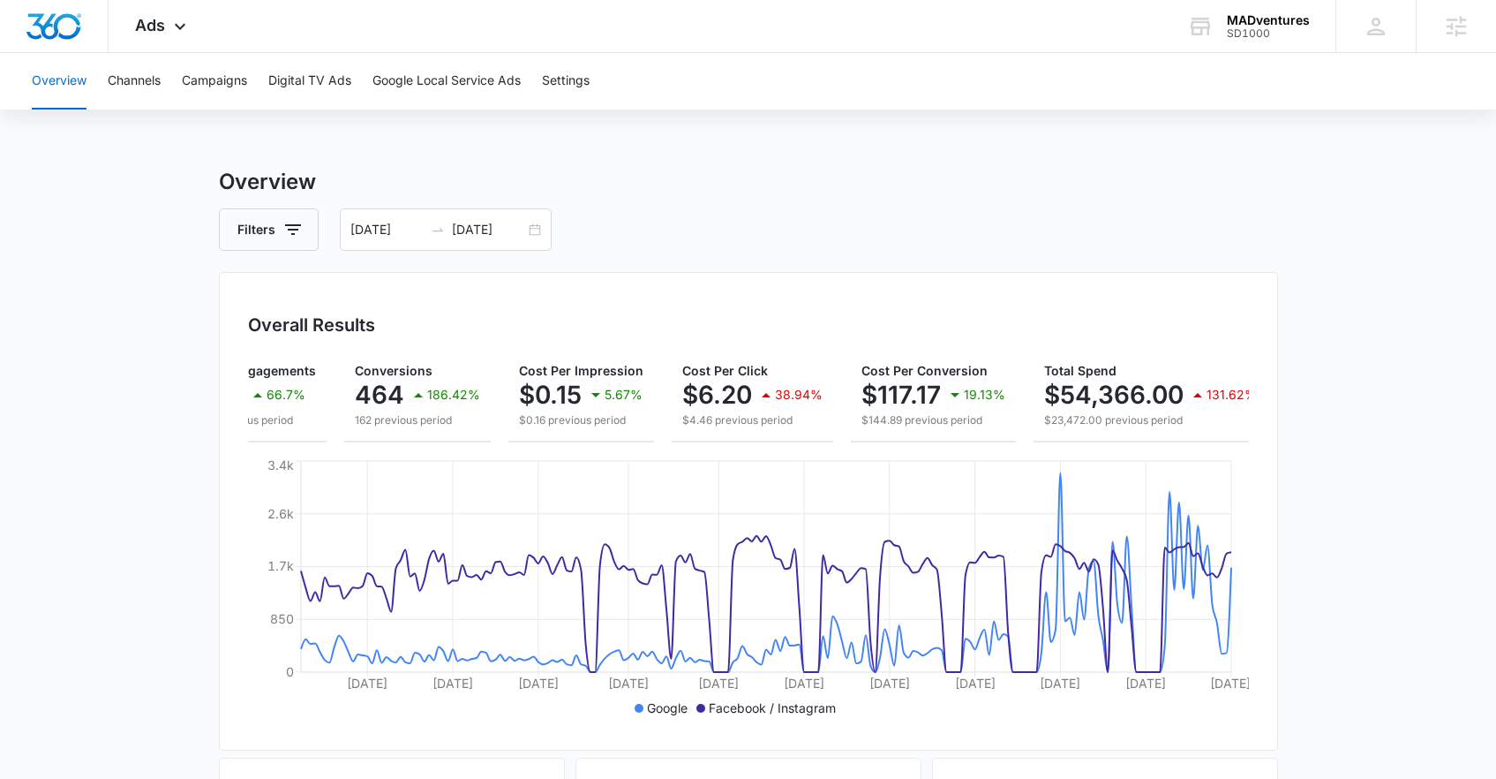
scroll to position [0, 283]
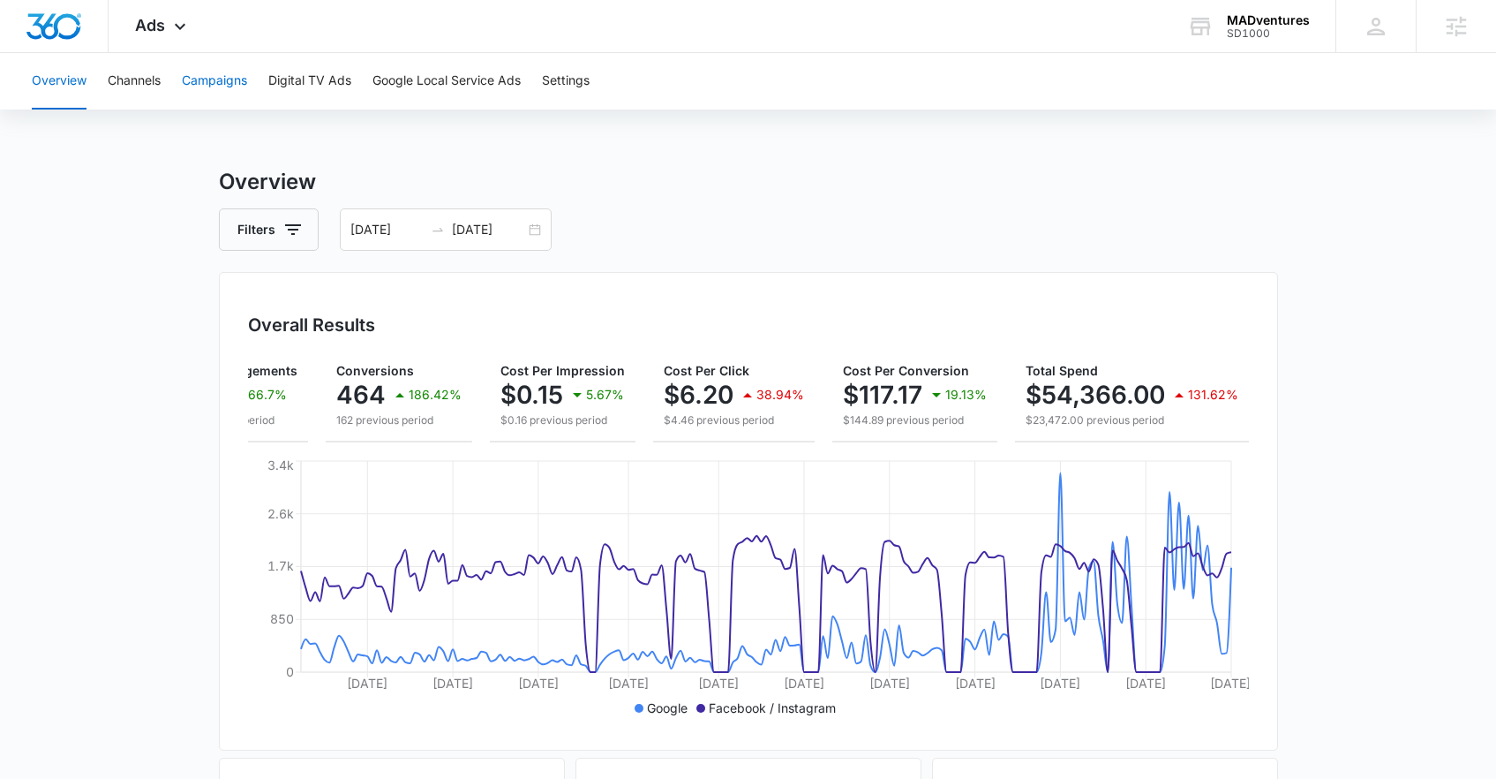
click at [215, 79] on button "Campaigns" at bounding box center [214, 81] width 65 height 56
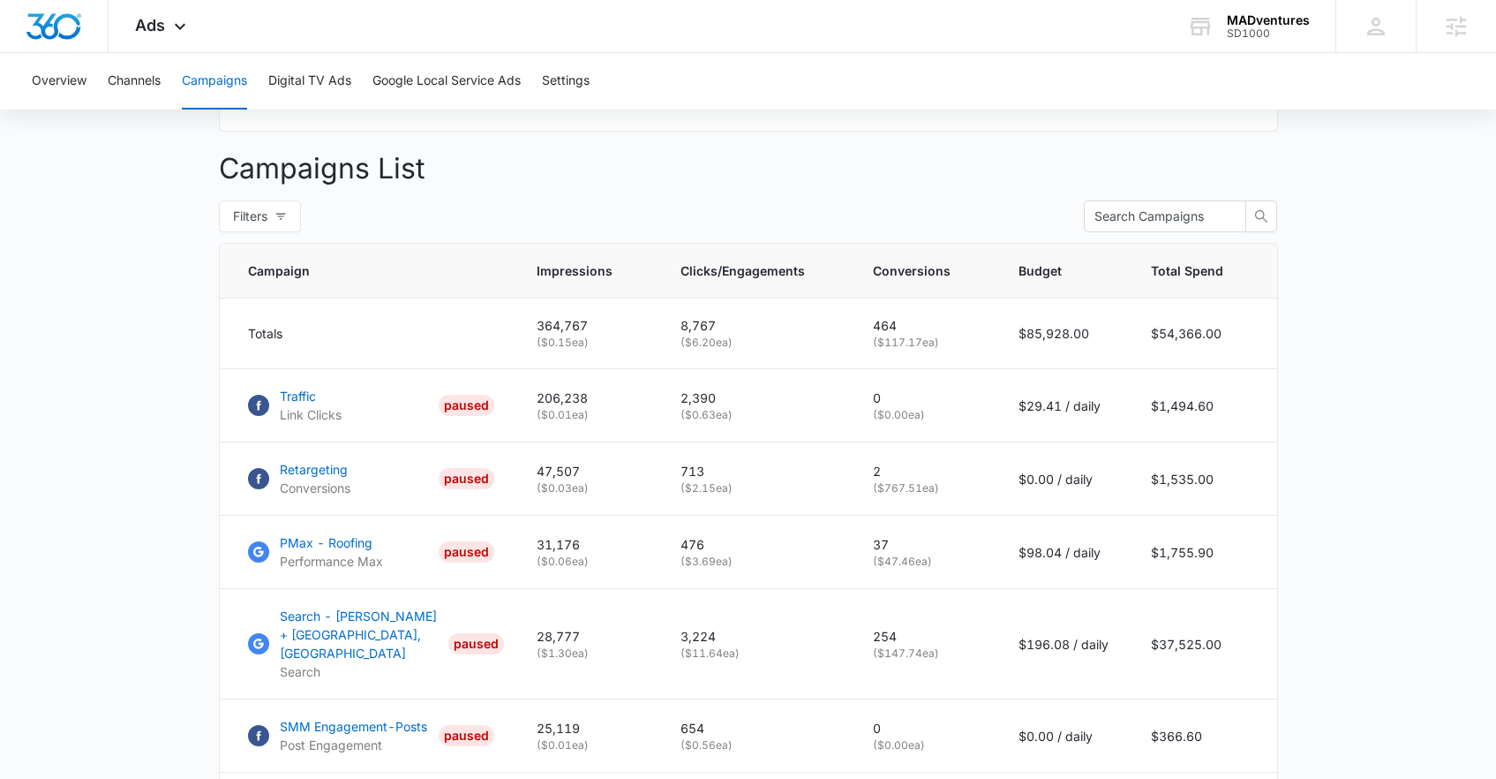
scroll to position [252, 0]
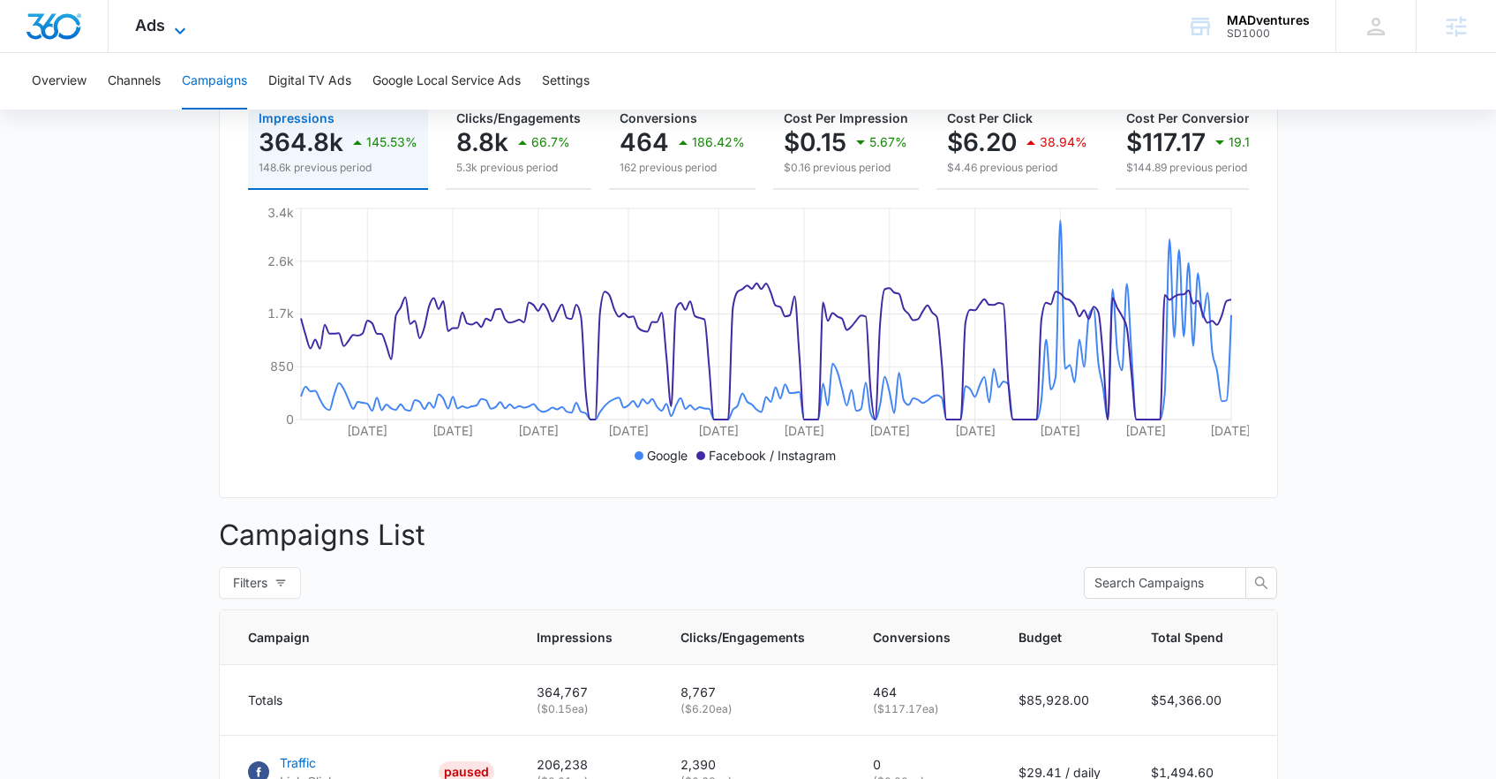
click at [155, 16] on span "Ads" at bounding box center [150, 25] width 30 height 19
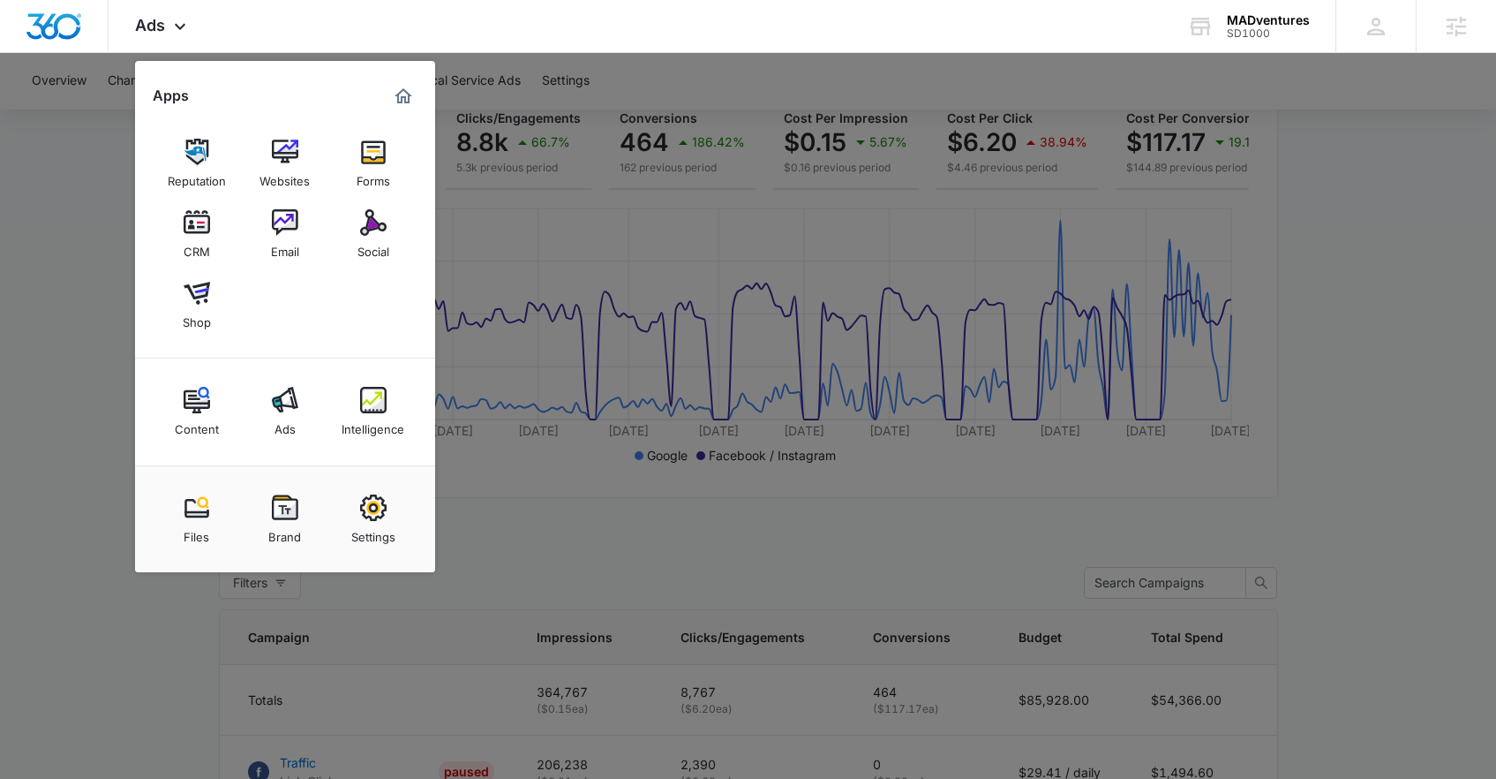
click at [1371, 477] on div at bounding box center [748, 389] width 1496 height 779
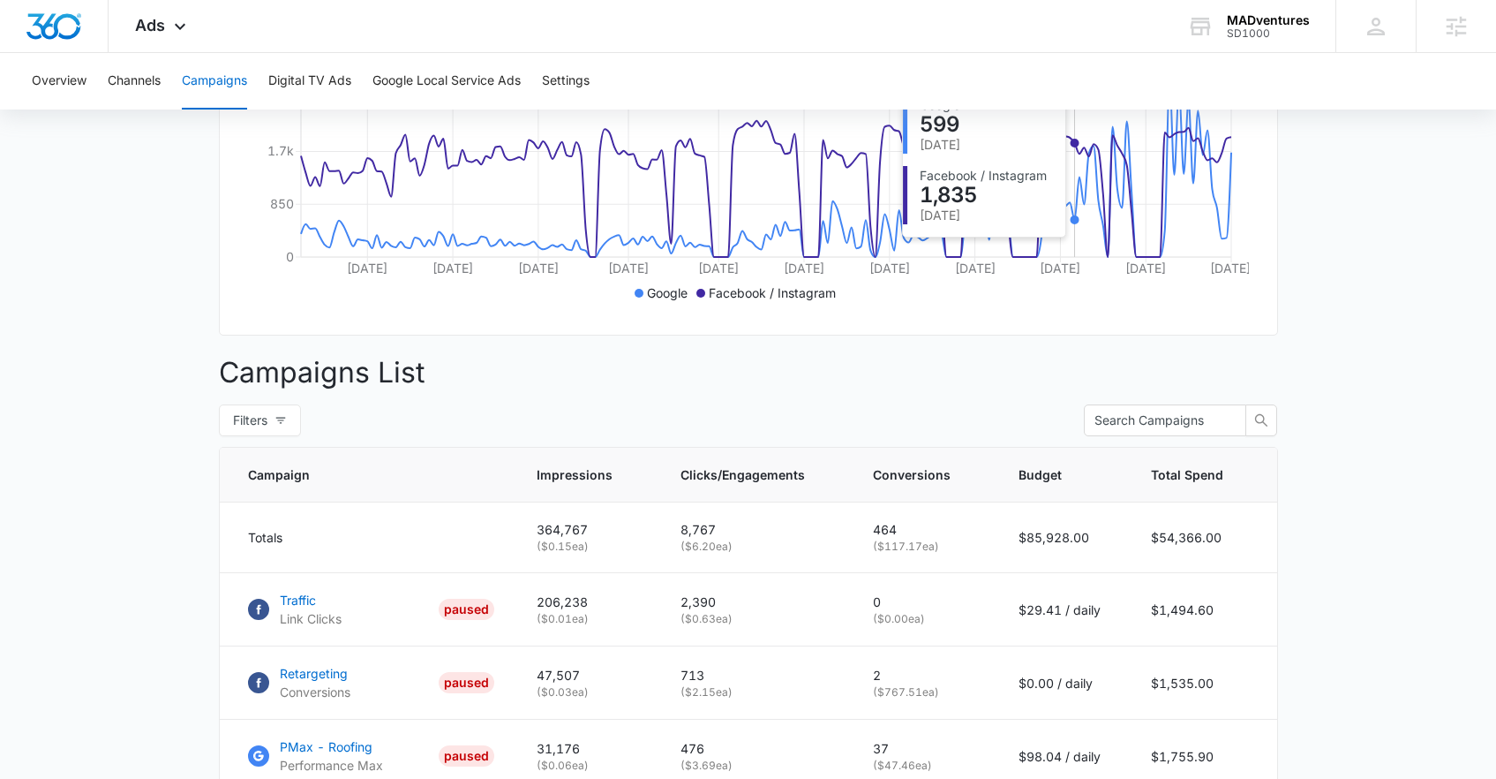
scroll to position [593, 0]
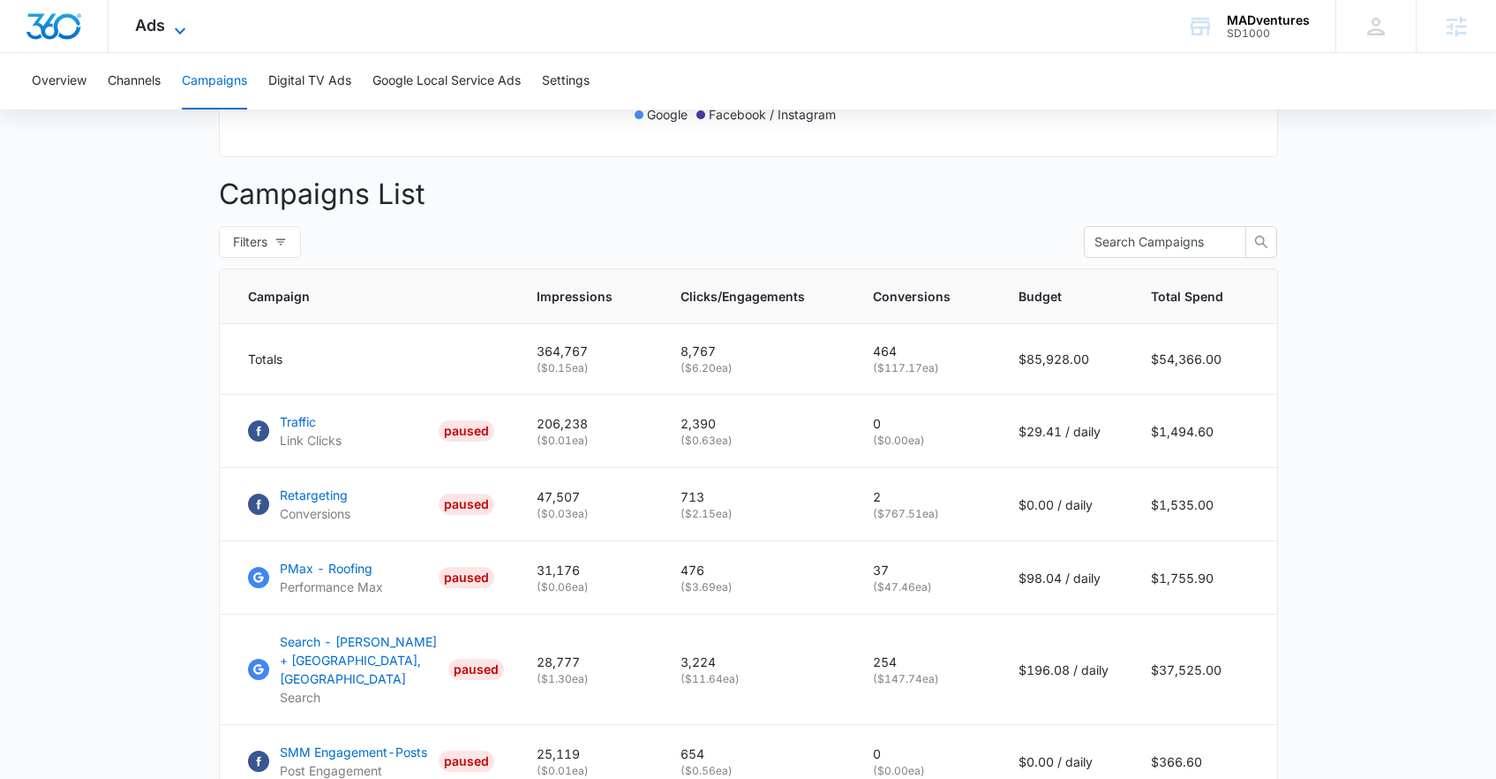
click at [147, 23] on span "Ads" at bounding box center [150, 25] width 30 height 19
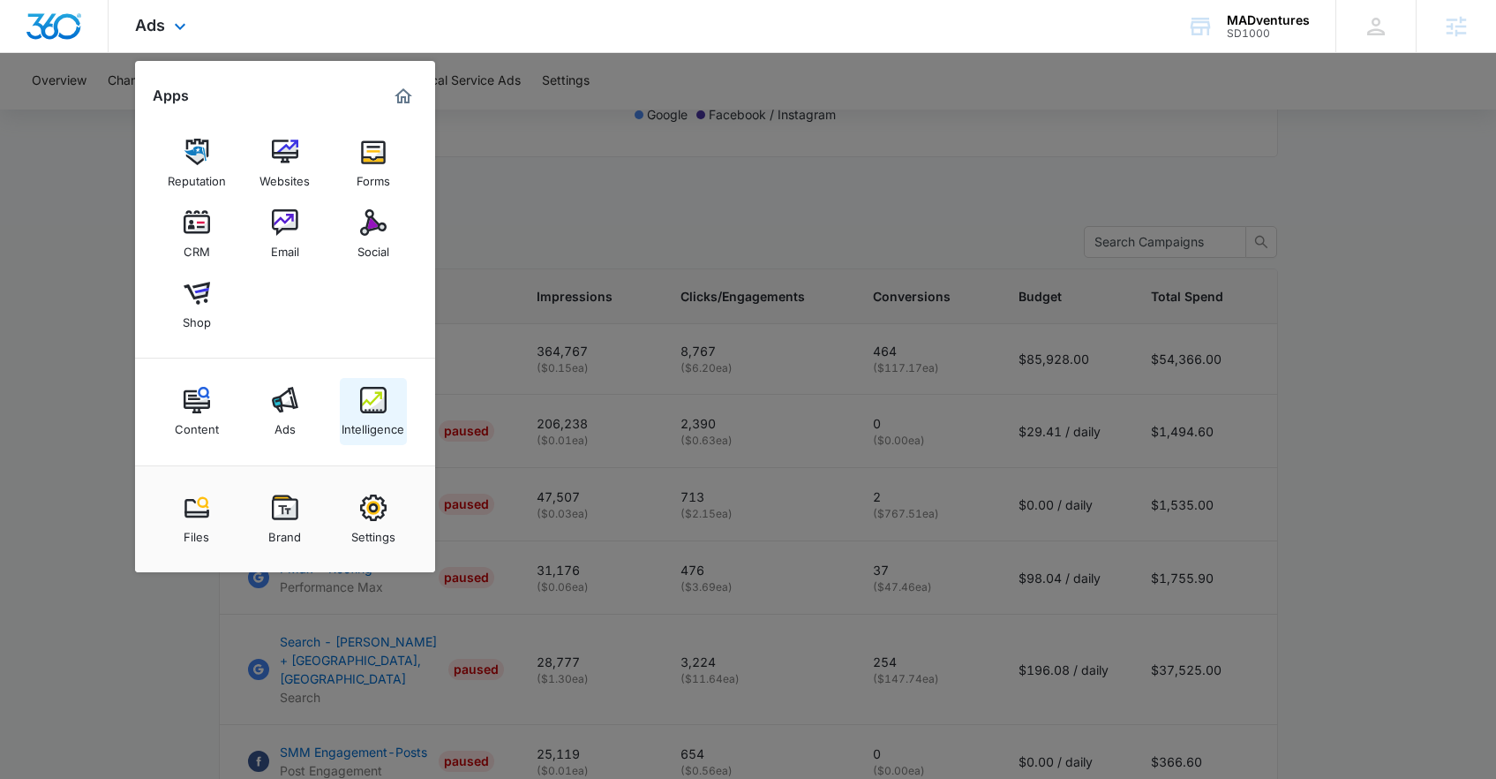
click at [373, 427] on div "Intelligence" at bounding box center [373, 424] width 63 height 23
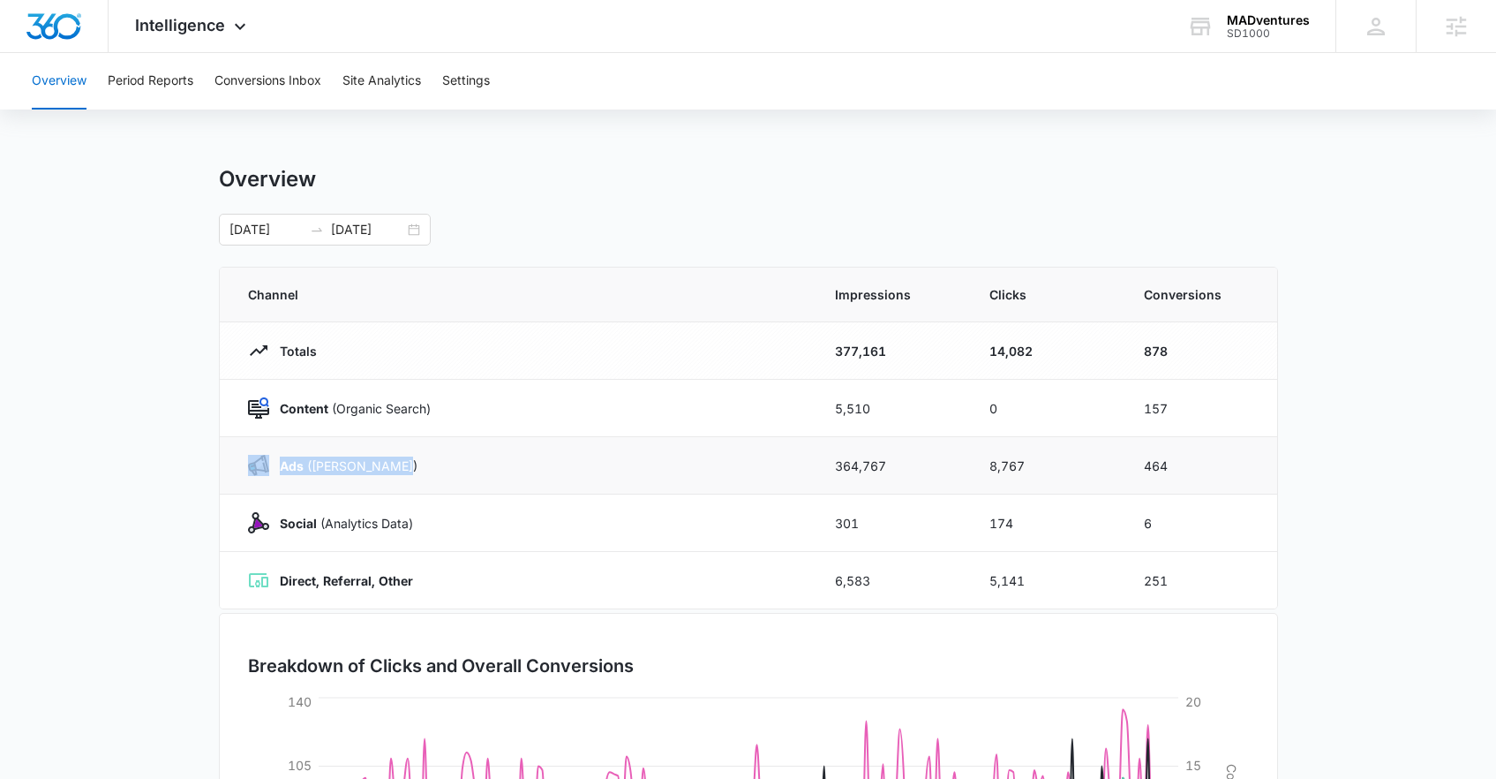
drag, startPoint x: 427, startPoint y: 471, endPoint x: 256, endPoint y: 471, distance: 171.3
click at [256, 471] on div "Ads (Ad Campaigns)" at bounding box center [520, 465] width 545 height 21
drag, startPoint x: 129, startPoint y: 442, endPoint x: 294, endPoint y: 442, distance: 165.1
click at [129, 442] on main "Overview 01/01/2024 07/15/2024 Channel Impressions Clicks Conversions Totals 37…" at bounding box center [748, 629] width 1496 height 927
drag, startPoint x: 453, startPoint y: 406, endPoint x: 276, endPoint y: 402, distance: 176.6
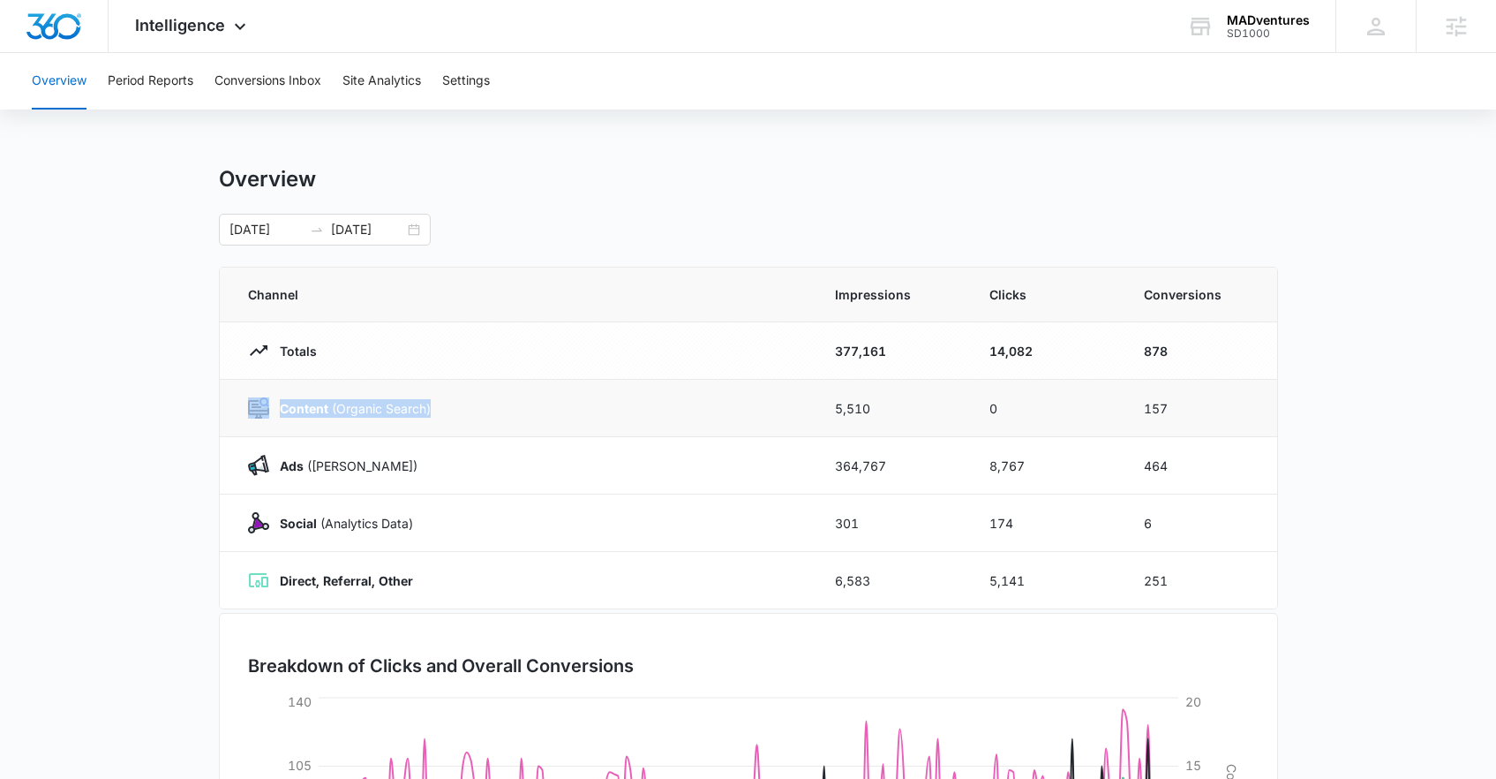
click at [265, 408] on div "Content (Organic Search)" at bounding box center [520, 407] width 545 height 21
drag, startPoint x: 480, startPoint y: 515, endPoint x: 252, endPoint y: 522, distance: 228.7
click at [252, 522] on div "Social (Analytics Data)" at bounding box center [520, 522] width 545 height 21
click at [108, 483] on main "Overview 01/01/2024 07/15/2024 Channel Impressions Clicks Conversions Totals 37…" at bounding box center [748, 629] width 1496 height 927
drag, startPoint x: 425, startPoint y: 523, endPoint x: 266, endPoint y: 525, distance: 159.8
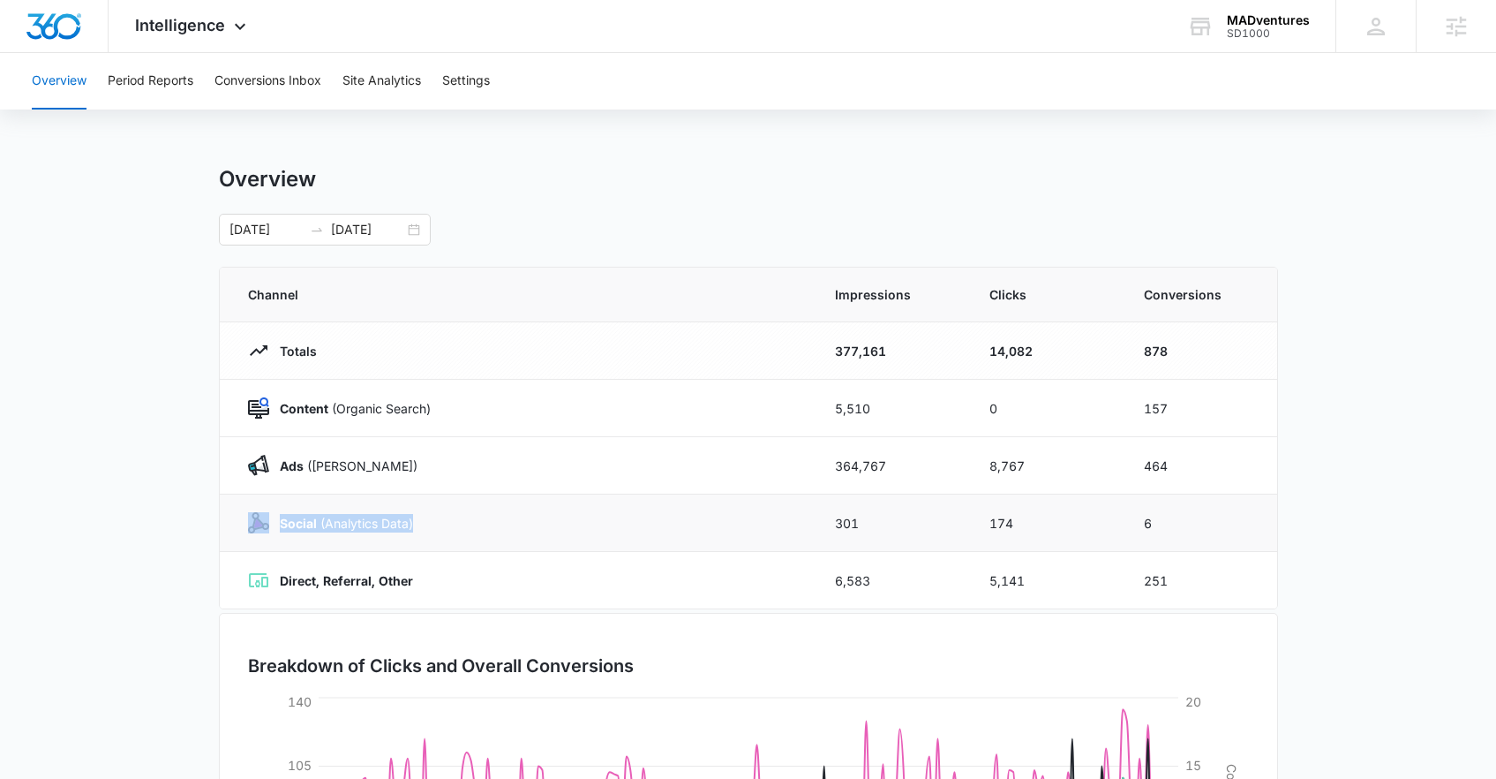
click at [266, 525] on div "Social (Analytics Data)" at bounding box center [520, 522] width 545 height 21
click at [126, 446] on main "Overview 01/01/2024 07/15/2024 Channel Impressions Clicks Conversions Totals 37…" at bounding box center [748, 629] width 1496 height 927
